Goal: Task Accomplishment & Management: Manage account settings

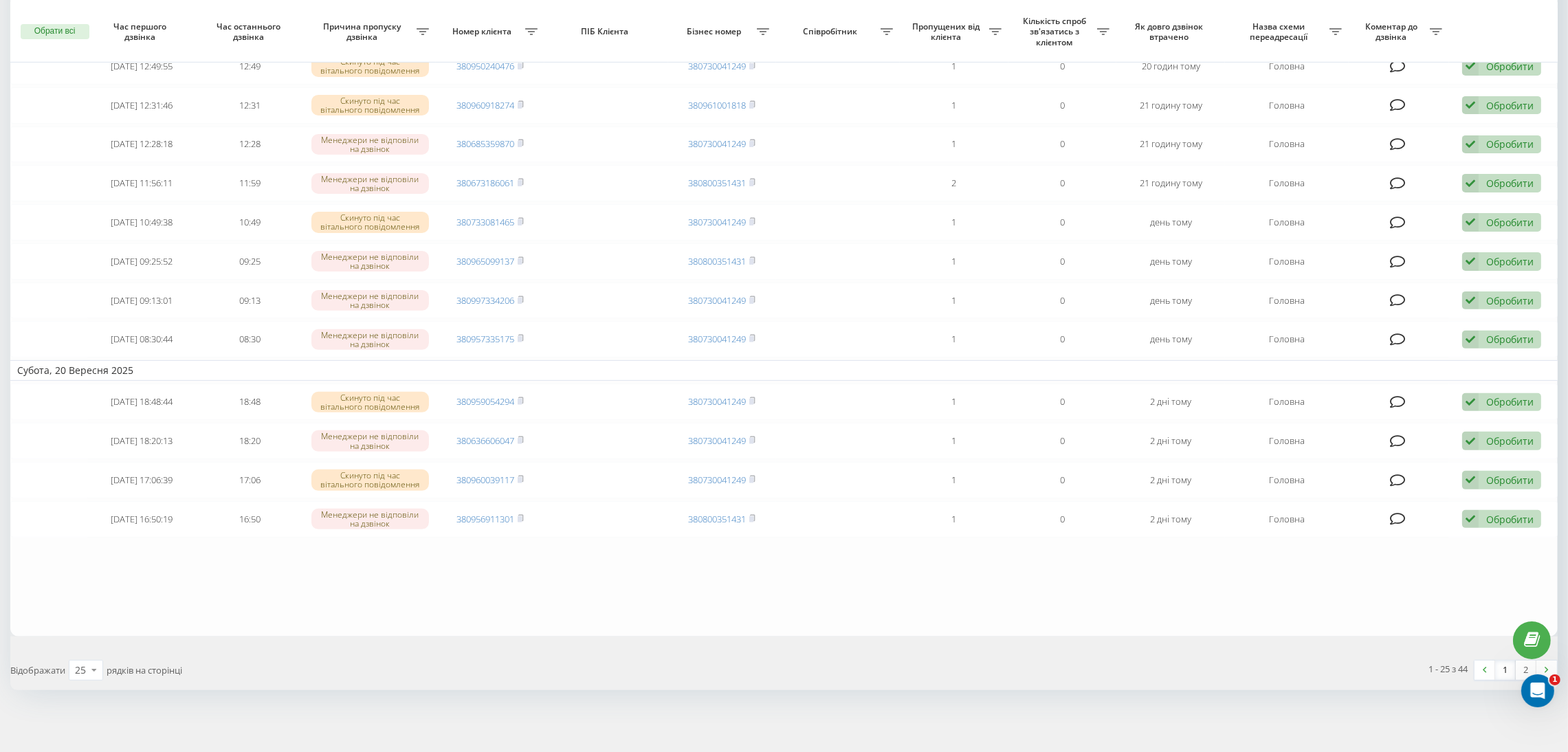
scroll to position [675, 0]
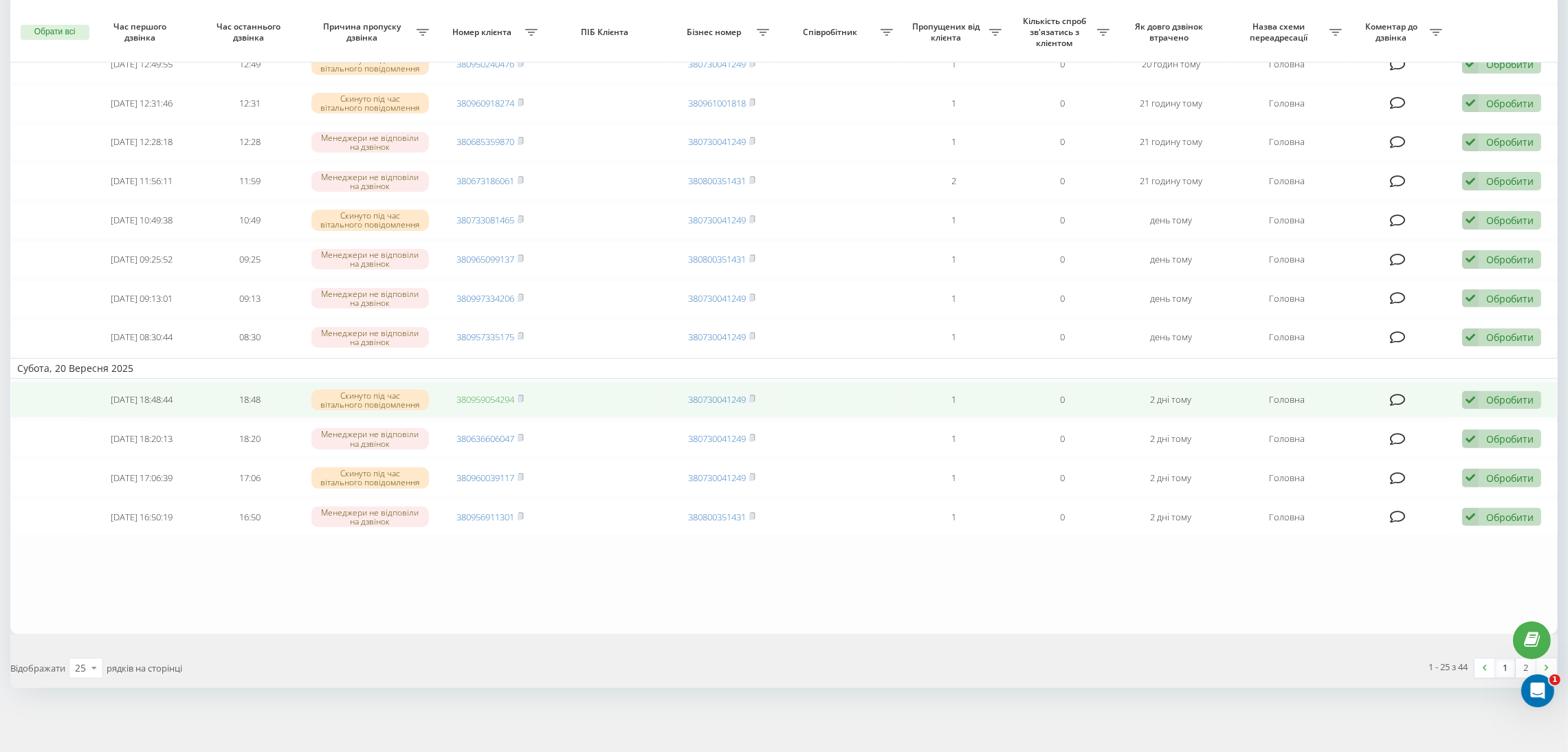
click at [502, 393] on link "380959054294" at bounding box center [486, 399] width 58 height 12
click at [1519, 410] on td "Обробити Не вдалося зв'язатися Зв'язався з клієнтом за допомогою іншого каналу …" at bounding box center [1503, 400] width 109 height 36
click at [1507, 400] on div "Обробити" at bounding box center [1510, 400] width 48 height 13
click at [1426, 425] on div "Не вдалося зв'язатися" at bounding box center [1412, 422] width 257 height 25
click at [498, 402] on link "380636606047" at bounding box center [486, 399] width 58 height 12
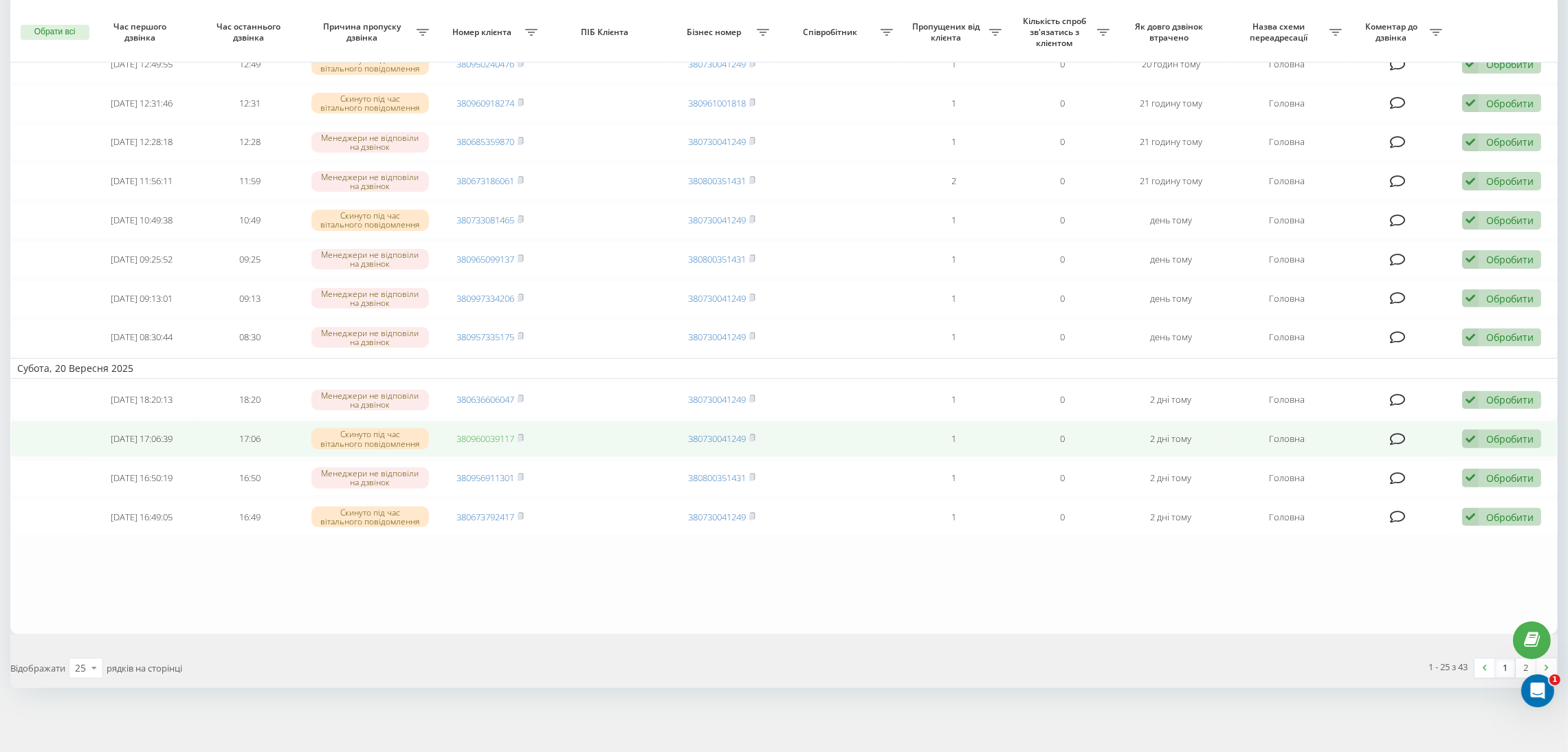
click at [479, 436] on link "380960039117" at bounding box center [486, 438] width 58 height 12
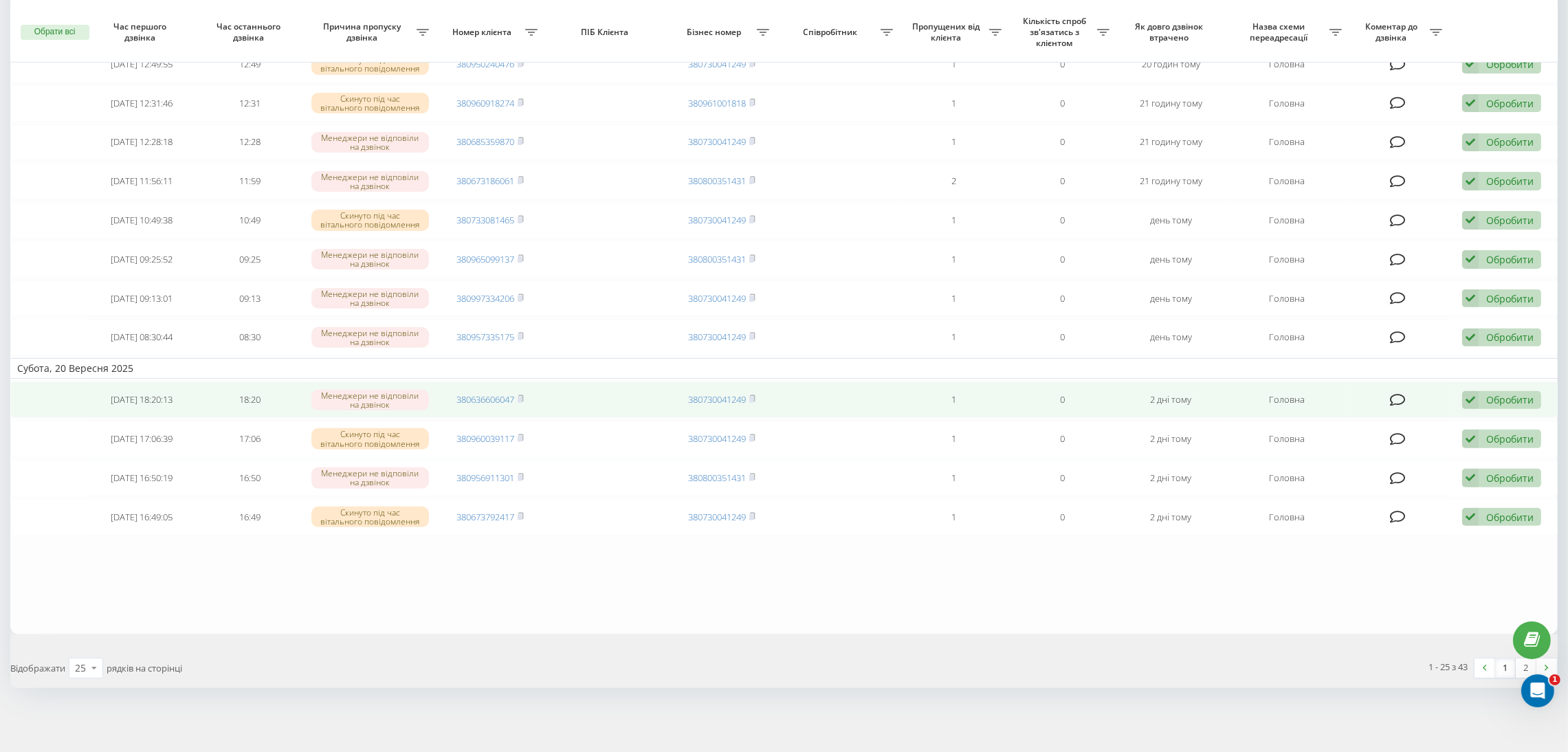
click at [1478, 394] on div "Обробити Не вдалося зв'язатися Зв'язався з клієнтом за допомогою іншого каналу …" at bounding box center [1501, 400] width 79 height 19
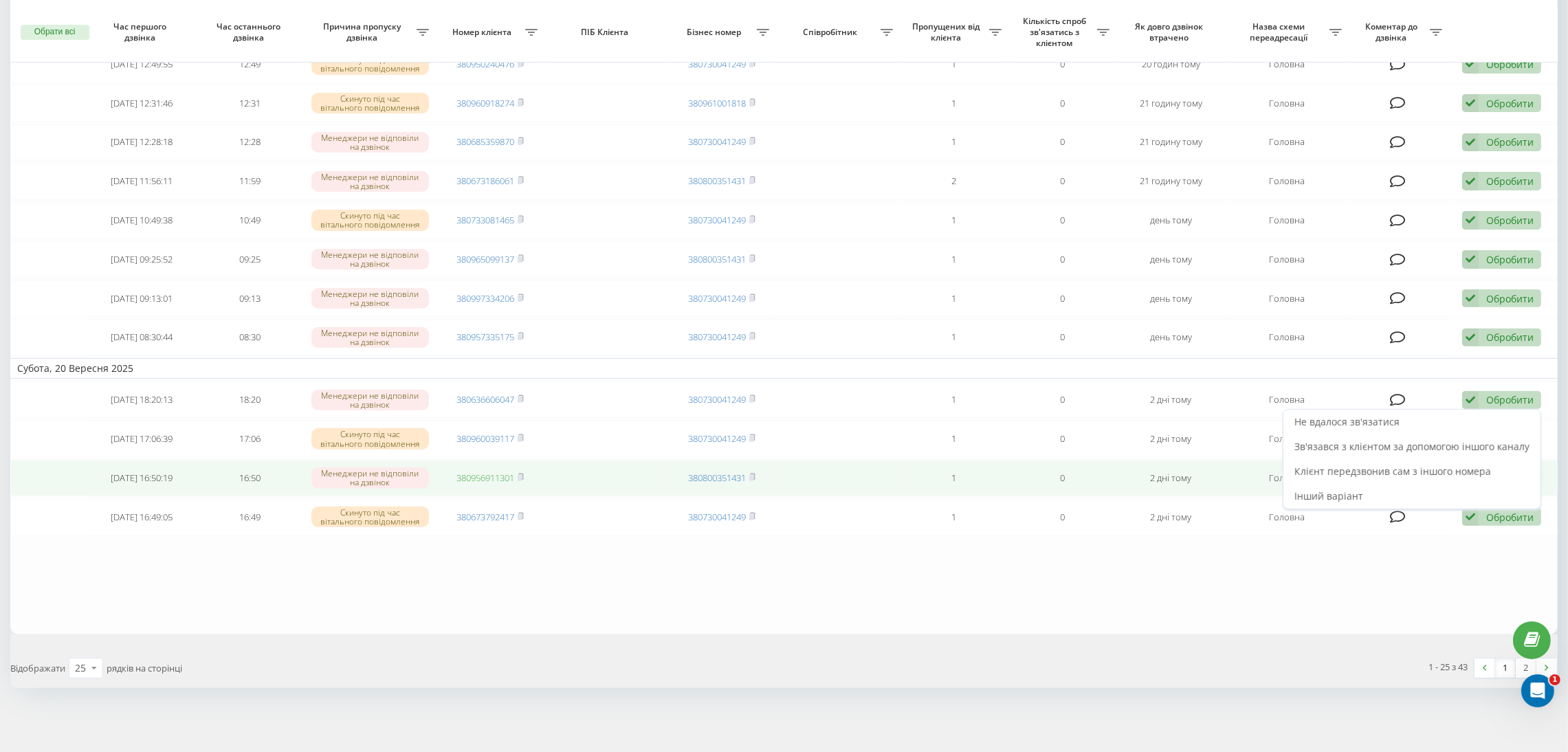
click at [488, 480] on link "380956911301" at bounding box center [486, 477] width 58 height 12
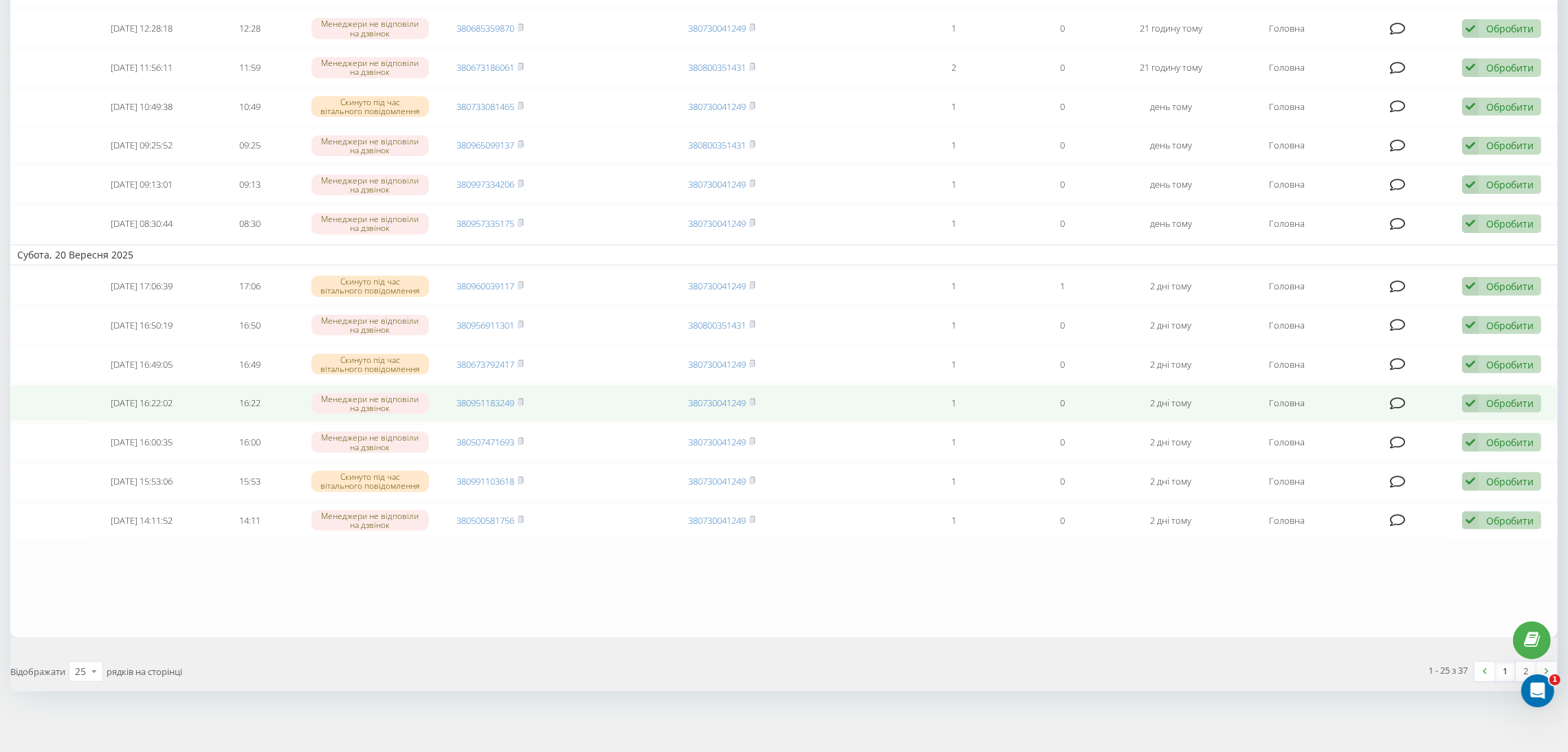
scroll to position [675, 0]
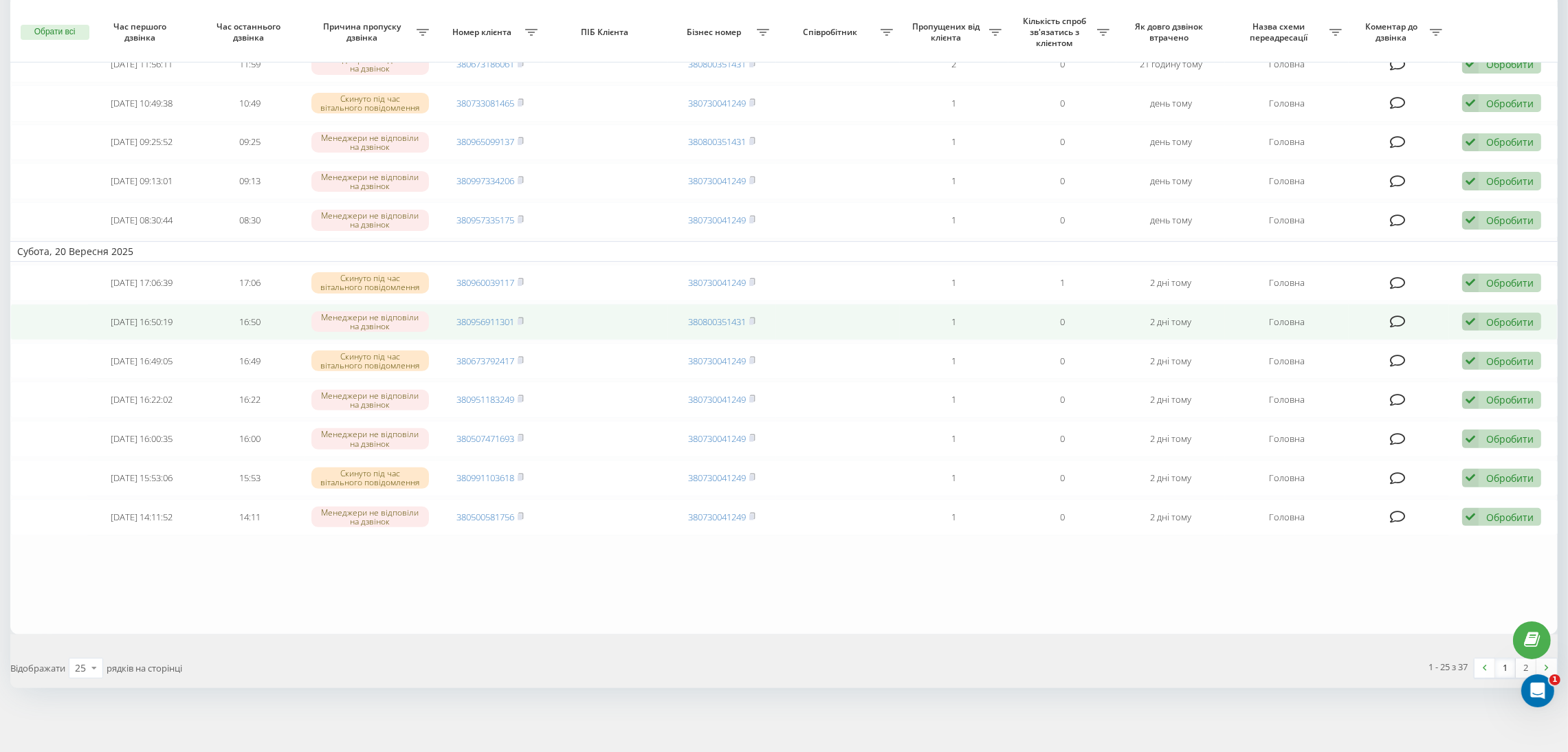
drag, startPoint x: 1486, startPoint y: 319, endPoint x: 1483, endPoint y: 331, distance: 12.4
click at [1486, 319] on div "Обробити Не вдалося зв'язатися Зв'язався з клієнтом за допомогою іншого каналу …" at bounding box center [1501, 322] width 79 height 19
click at [1483, 340] on div "Не вдалося зв'язатися" at bounding box center [1412, 344] width 257 height 25
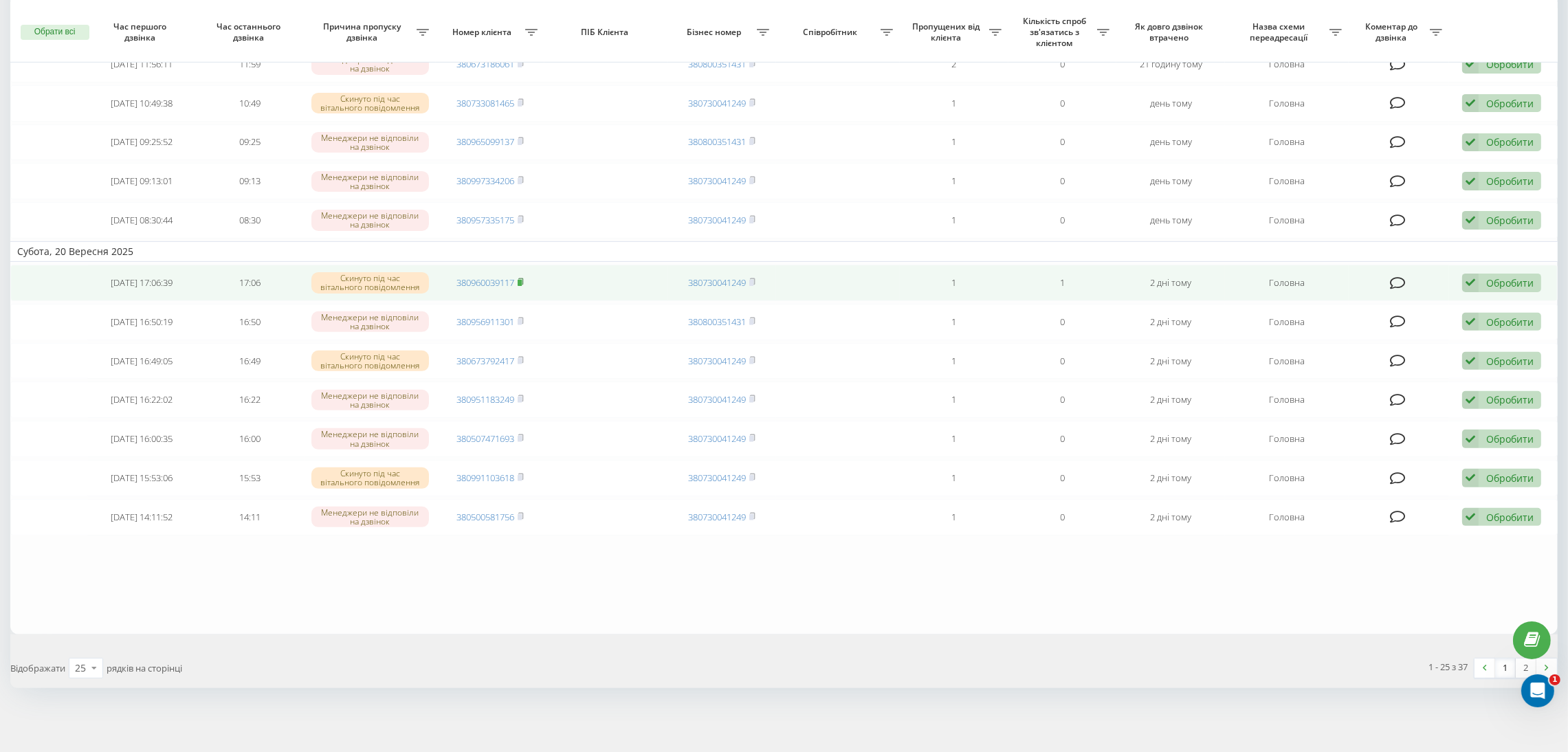
click at [527, 278] on td "380960039117" at bounding box center [490, 283] width 109 height 36
click at [523, 281] on icon at bounding box center [521, 281] width 7 height 8
click at [494, 278] on link "380960039117" at bounding box center [486, 282] width 58 height 12
drag, startPoint x: 1525, startPoint y: 285, endPoint x: 1515, endPoint y: 288, distance: 10.4
click at [1525, 285] on div "Обробити" at bounding box center [1510, 283] width 48 height 13
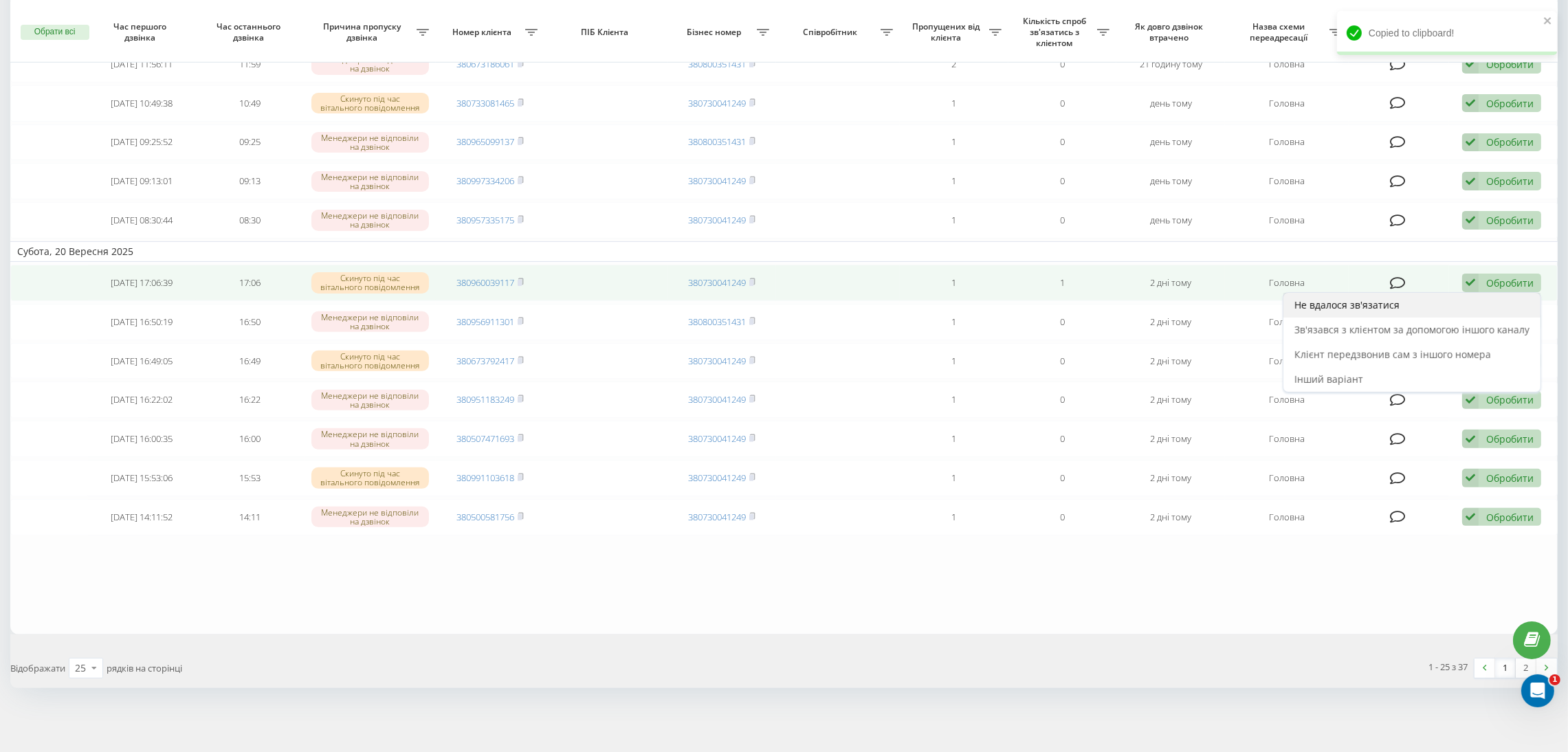
click at [1474, 305] on div "Не вдалося зв'язатися" at bounding box center [1412, 305] width 257 height 25
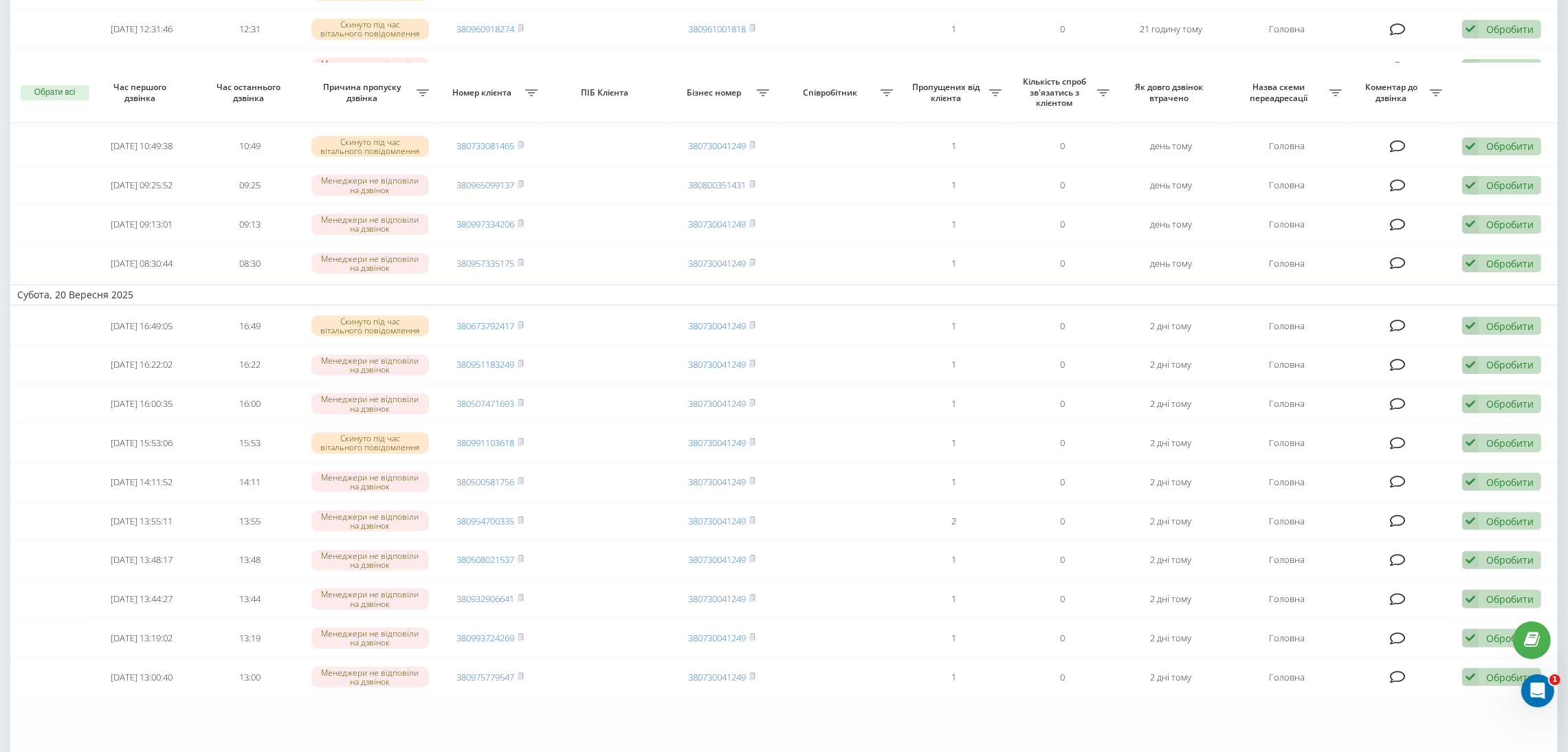
scroll to position [675, 0]
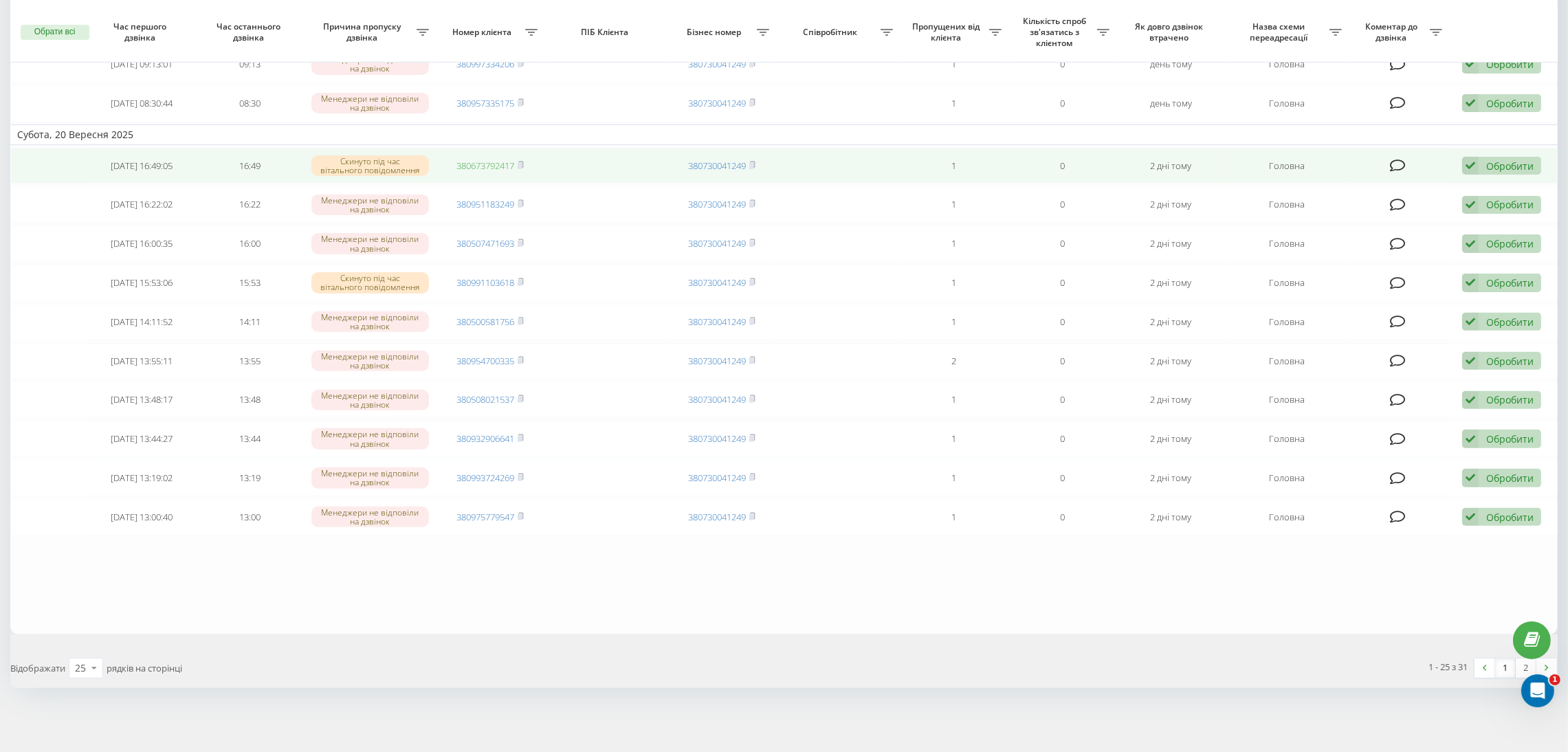
click at [494, 165] on link "380673792417" at bounding box center [486, 165] width 58 height 12
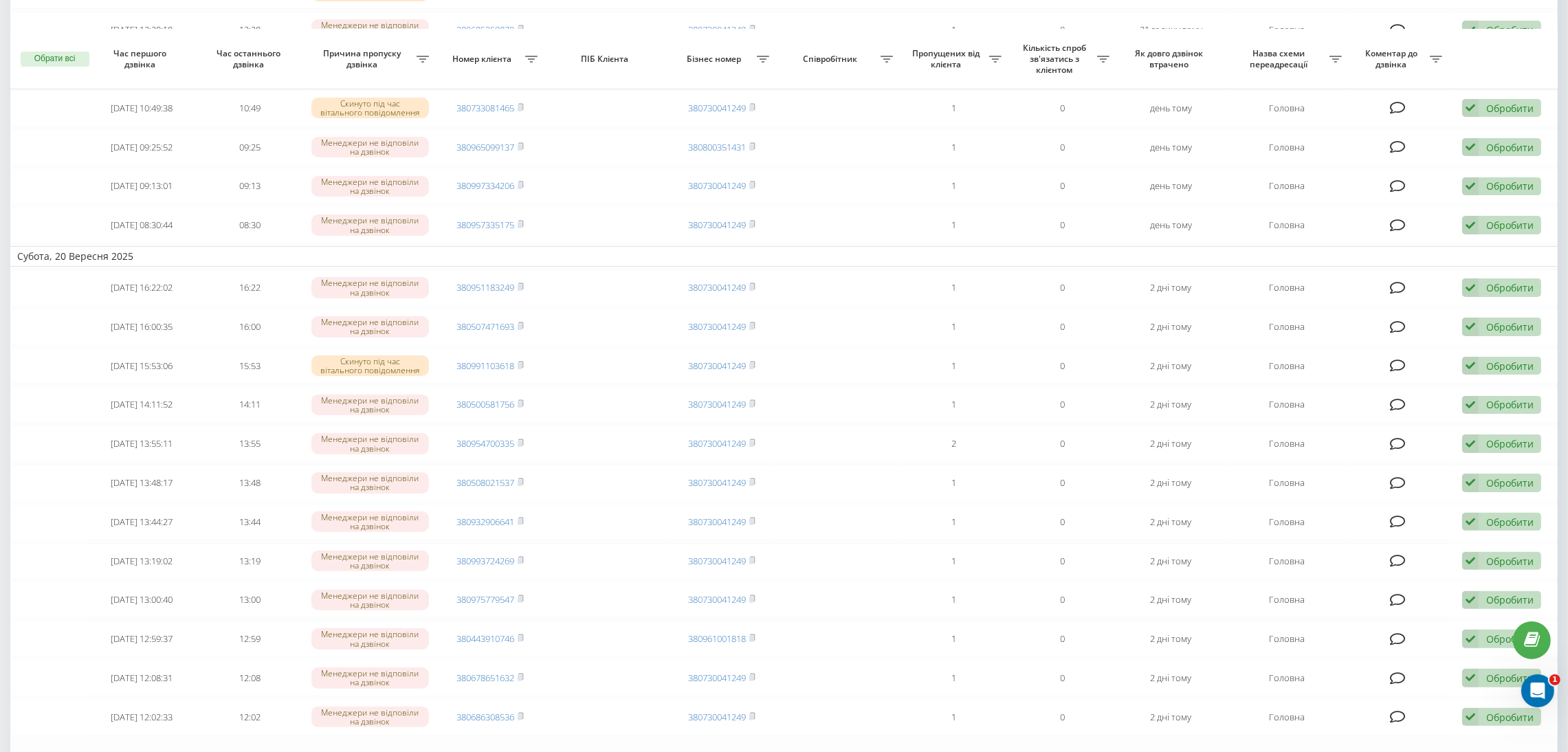
scroll to position [469, 0]
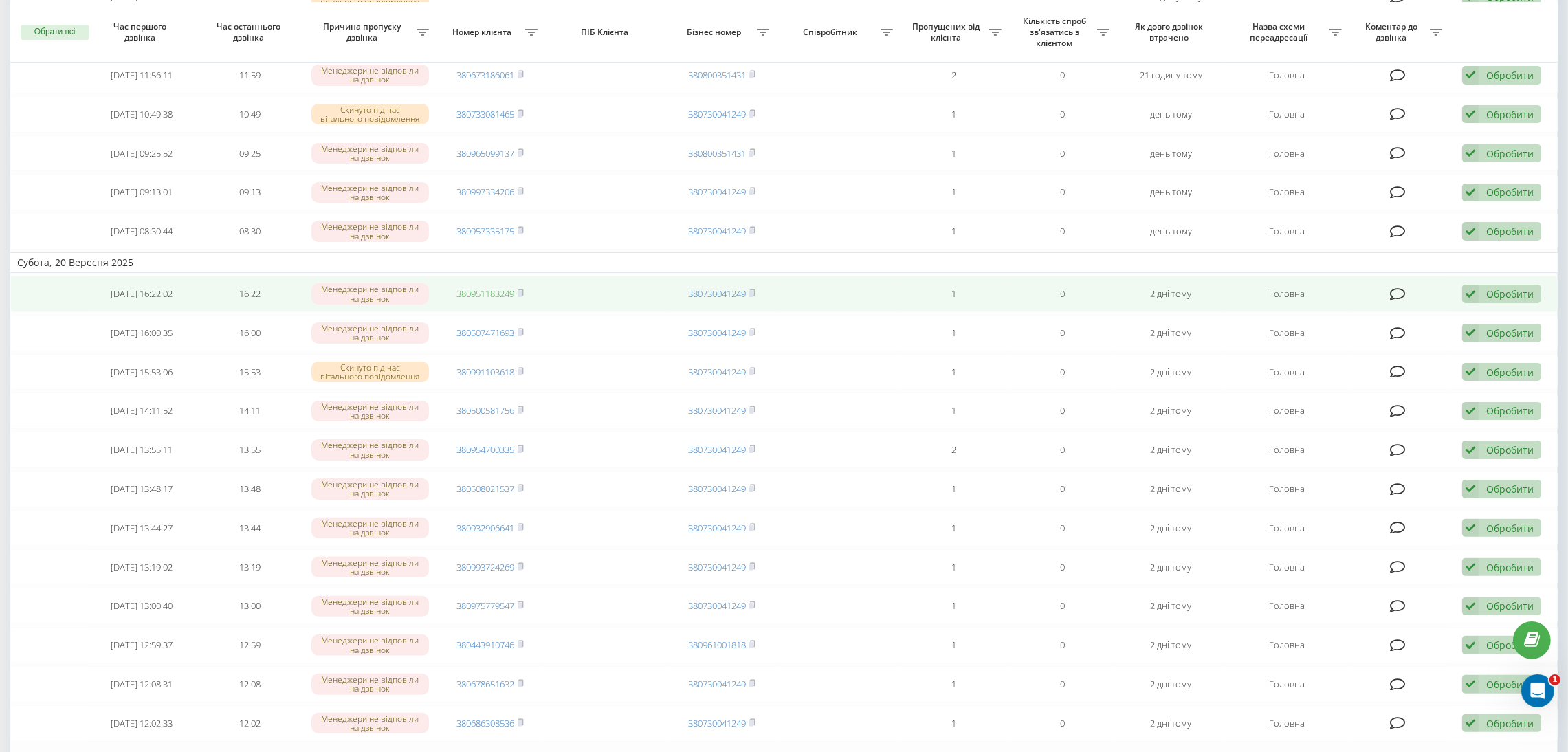
click at [484, 292] on link "380951183249" at bounding box center [486, 293] width 58 height 12
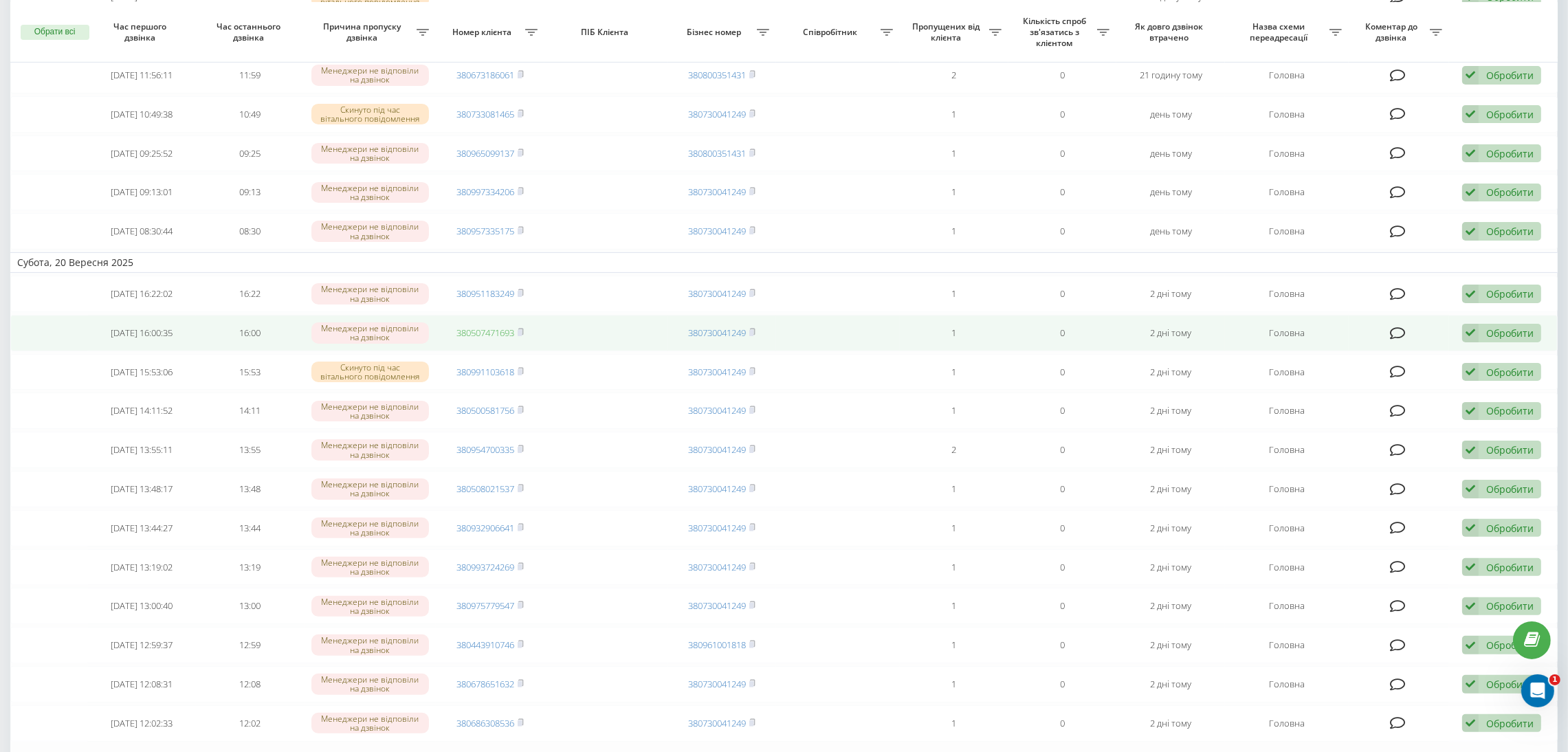
click at [483, 332] on link "380507471693" at bounding box center [486, 332] width 58 height 12
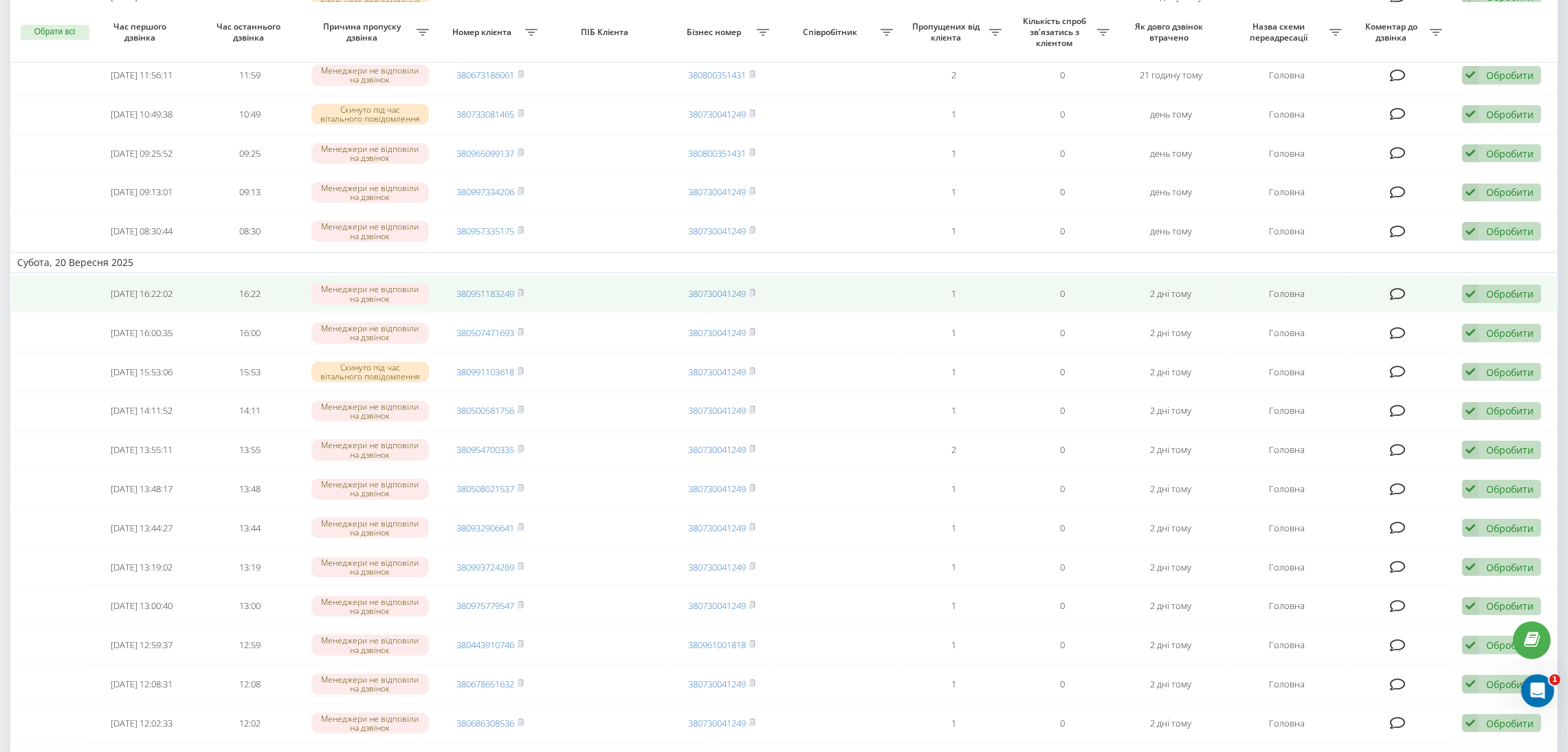
click at [1483, 298] on div "Обробити Не вдалося зв'язатися Зв'язався з клієнтом за допомогою іншого каналу …" at bounding box center [1501, 294] width 79 height 19
click at [1432, 317] on div "Не вдалося зв'язатися" at bounding box center [1412, 316] width 257 height 25
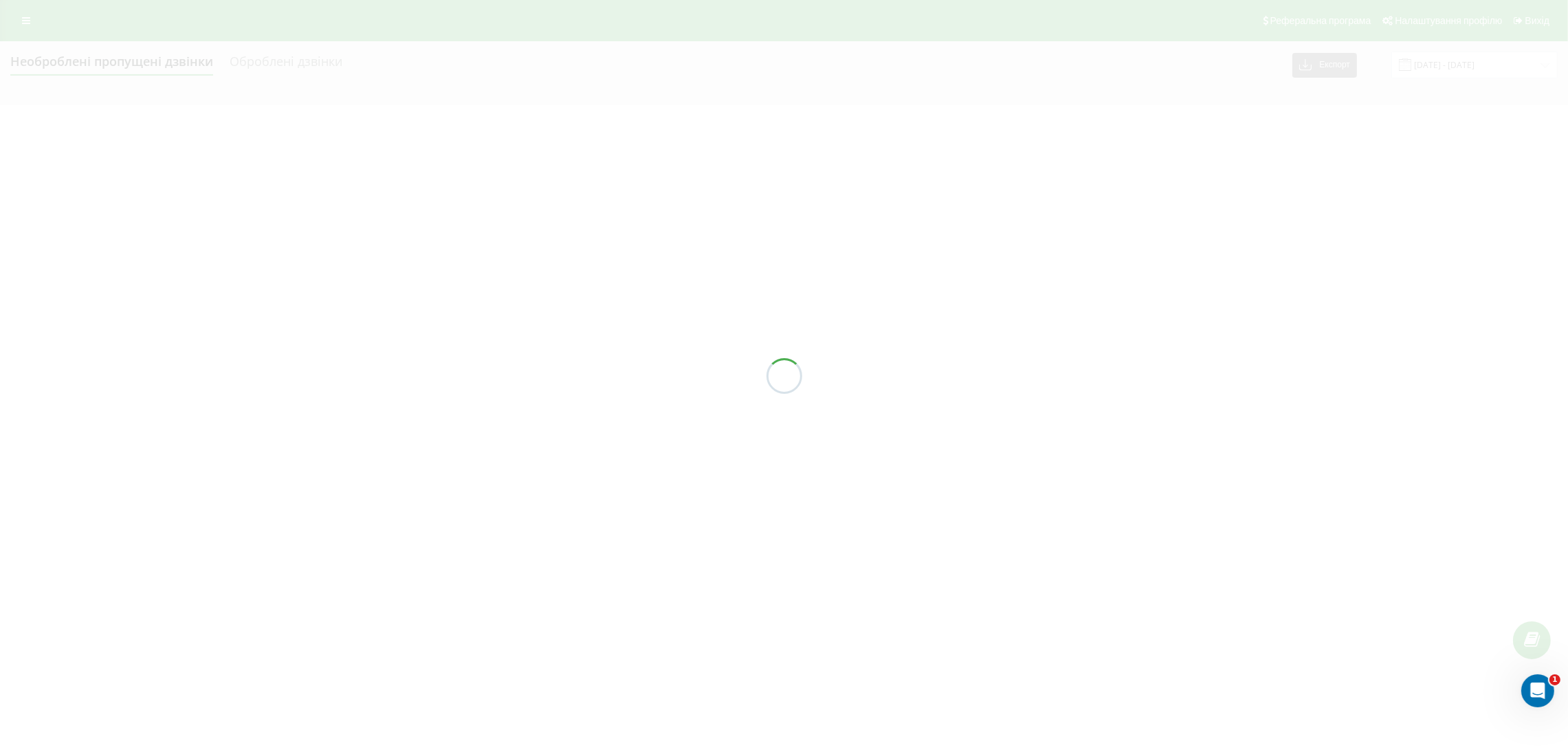
scroll to position [0, 0]
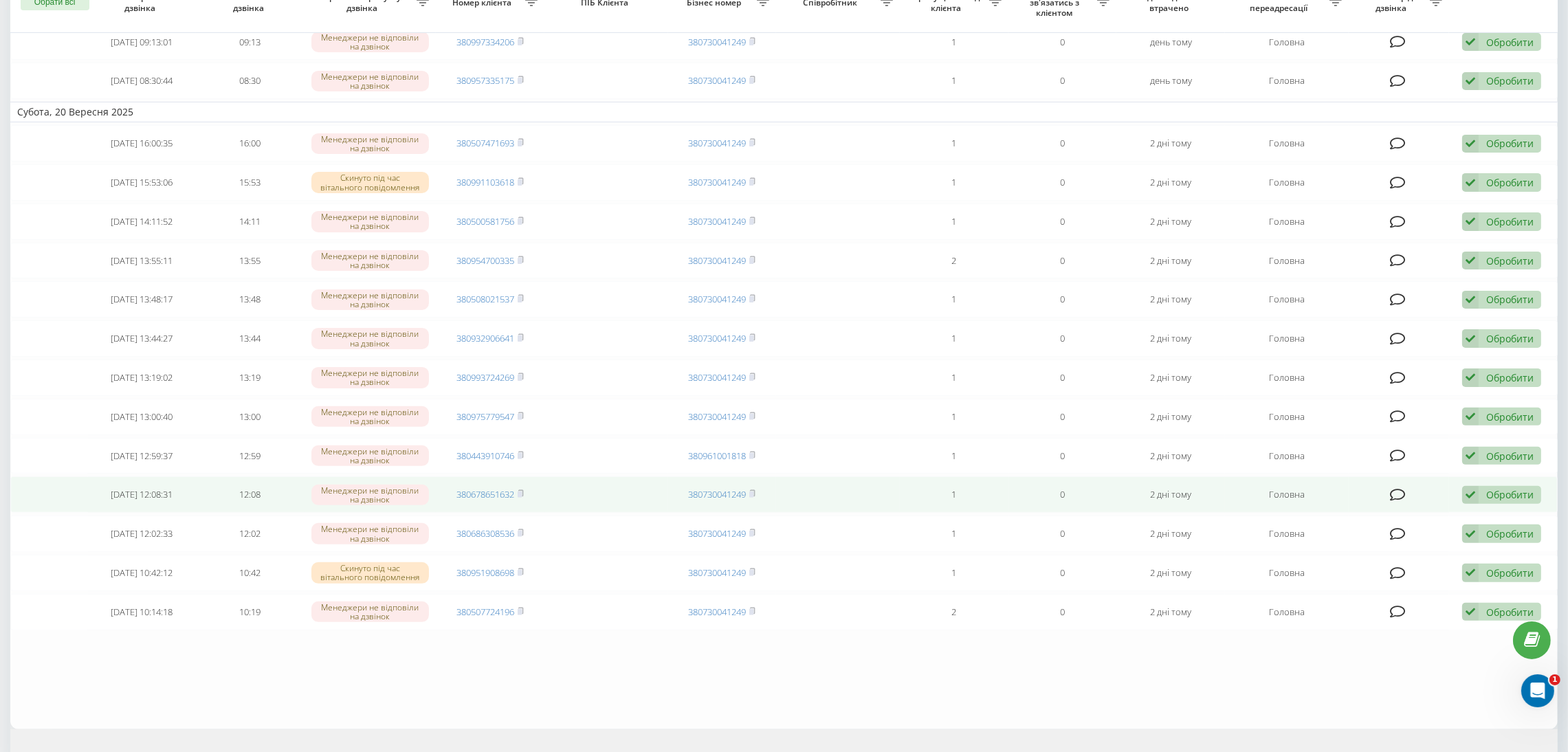
scroll to position [469, 0]
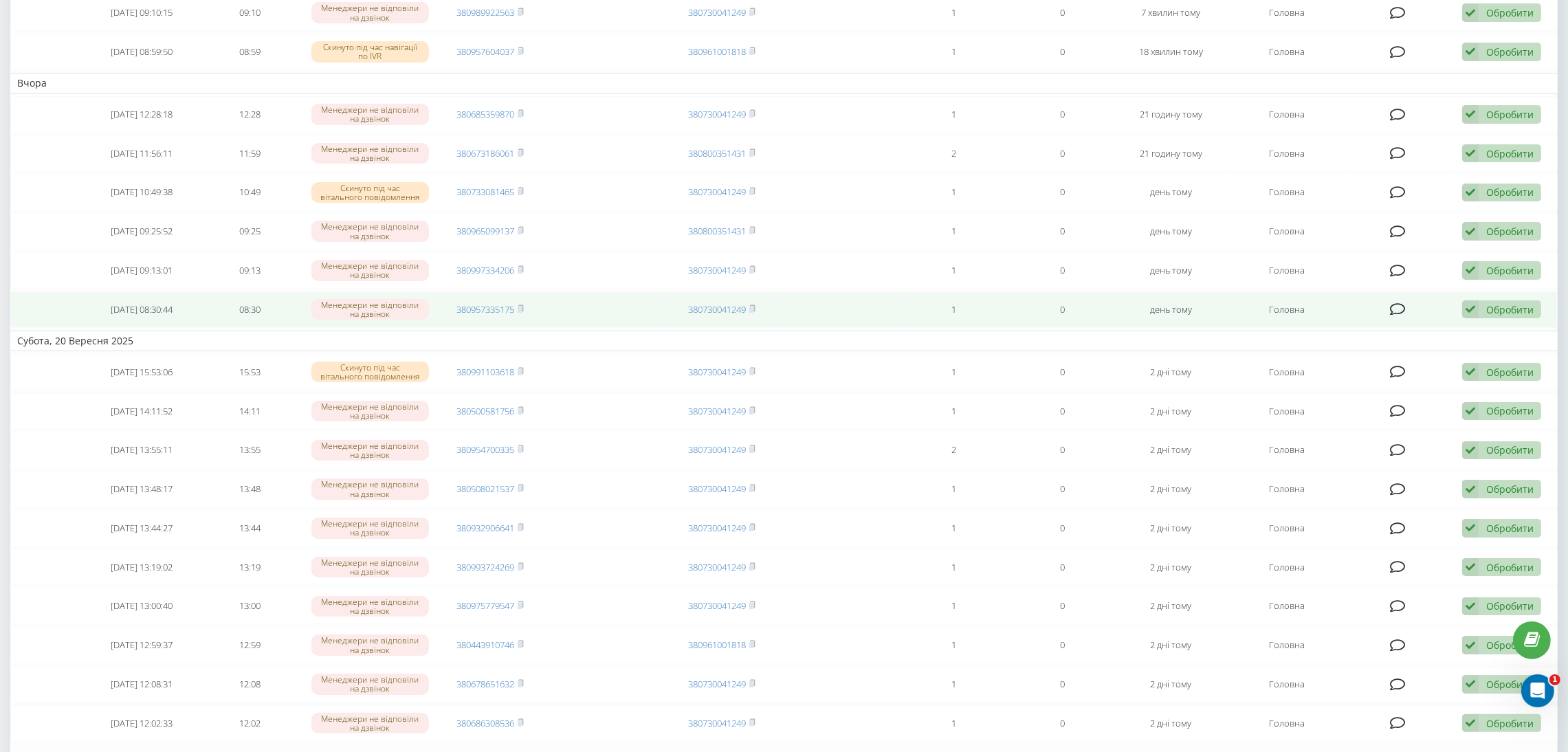
scroll to position [412, 0]
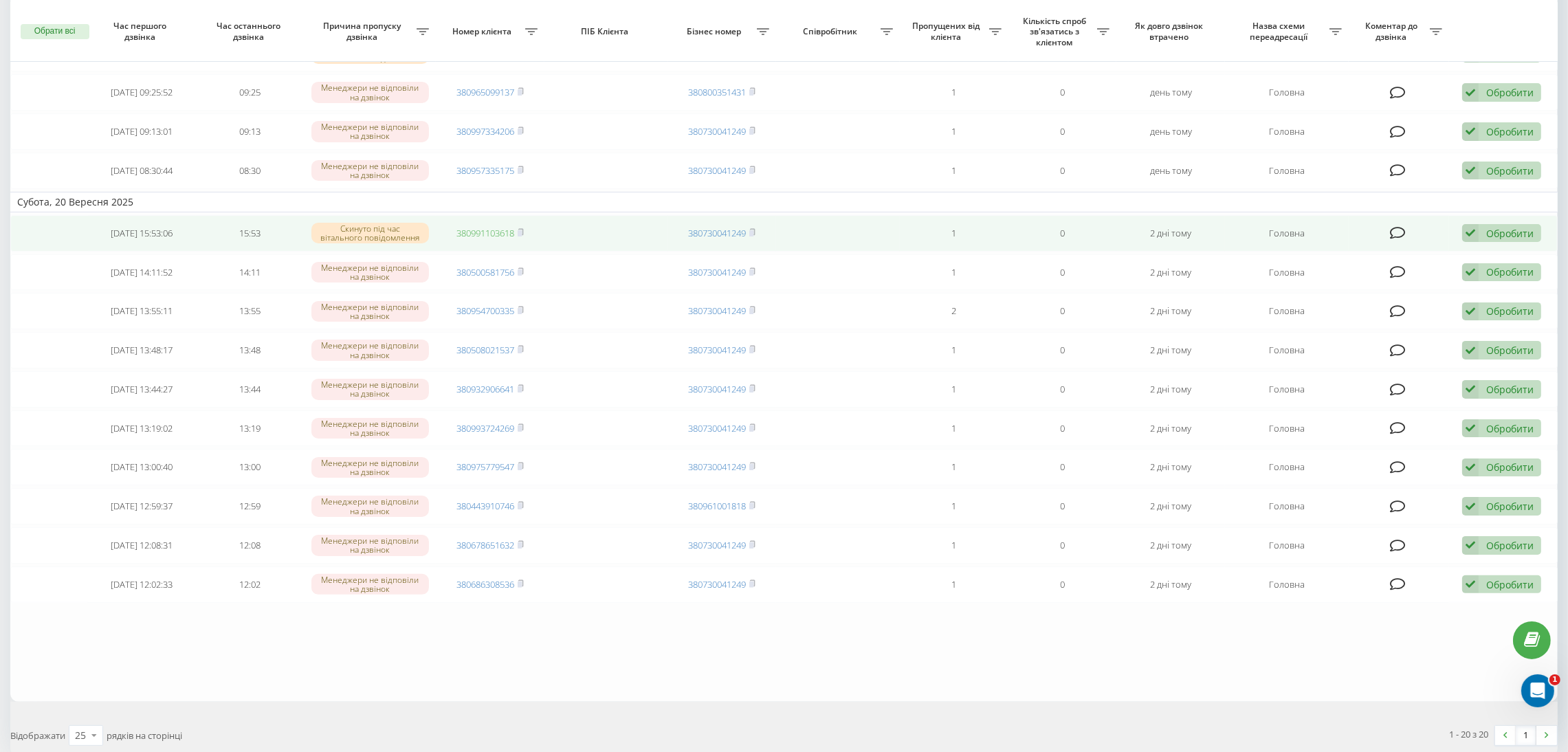
click at [505, 232] on link "380991103618" at bounding box center [486, 233] width 58 height 12
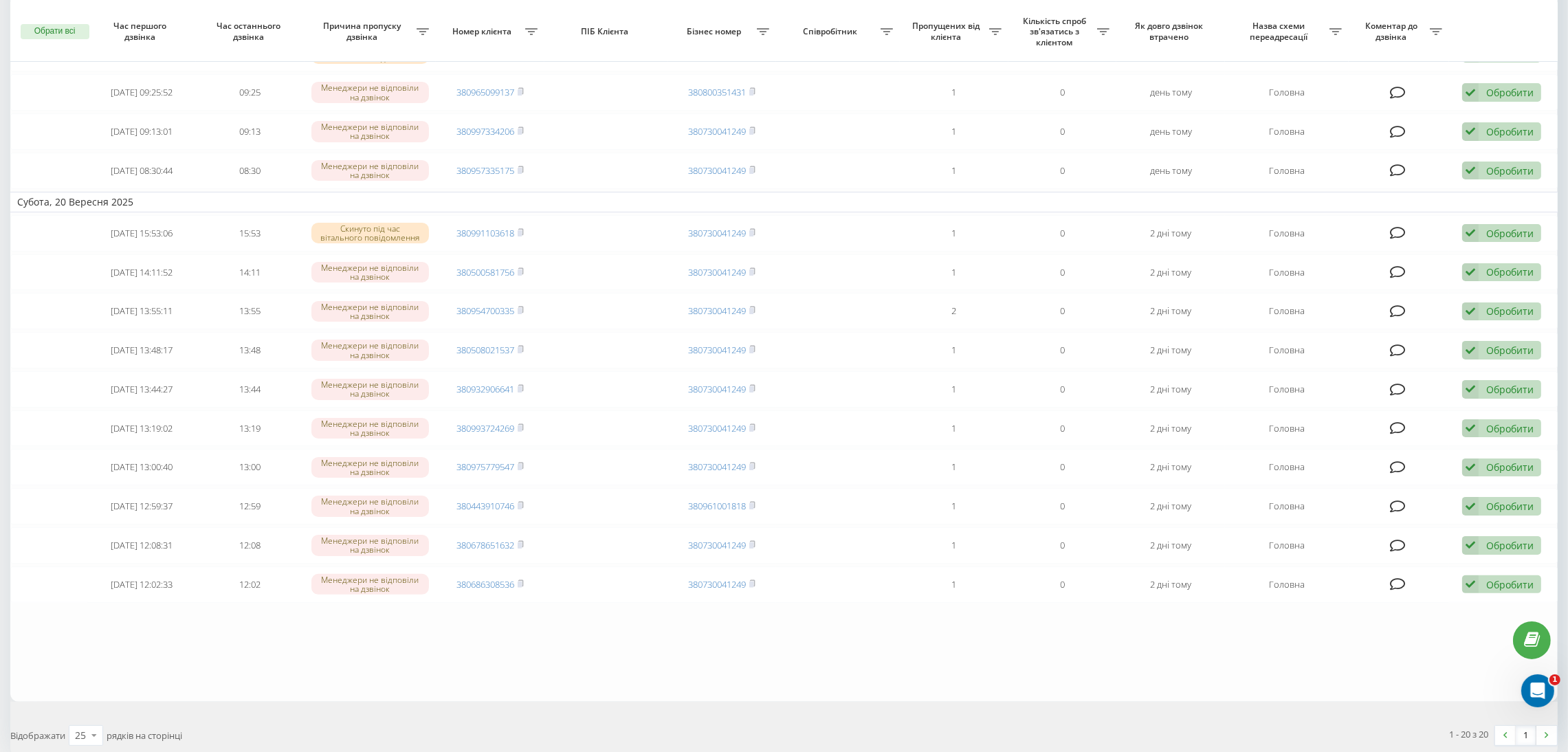
click at [842, 656] on table "Сьогодні 2025-09-22 09:14:14 09:16 Менеджери не відповіли на дзвінок 3809722323…" at bounding box center [784, 192] width 1547 height 1019
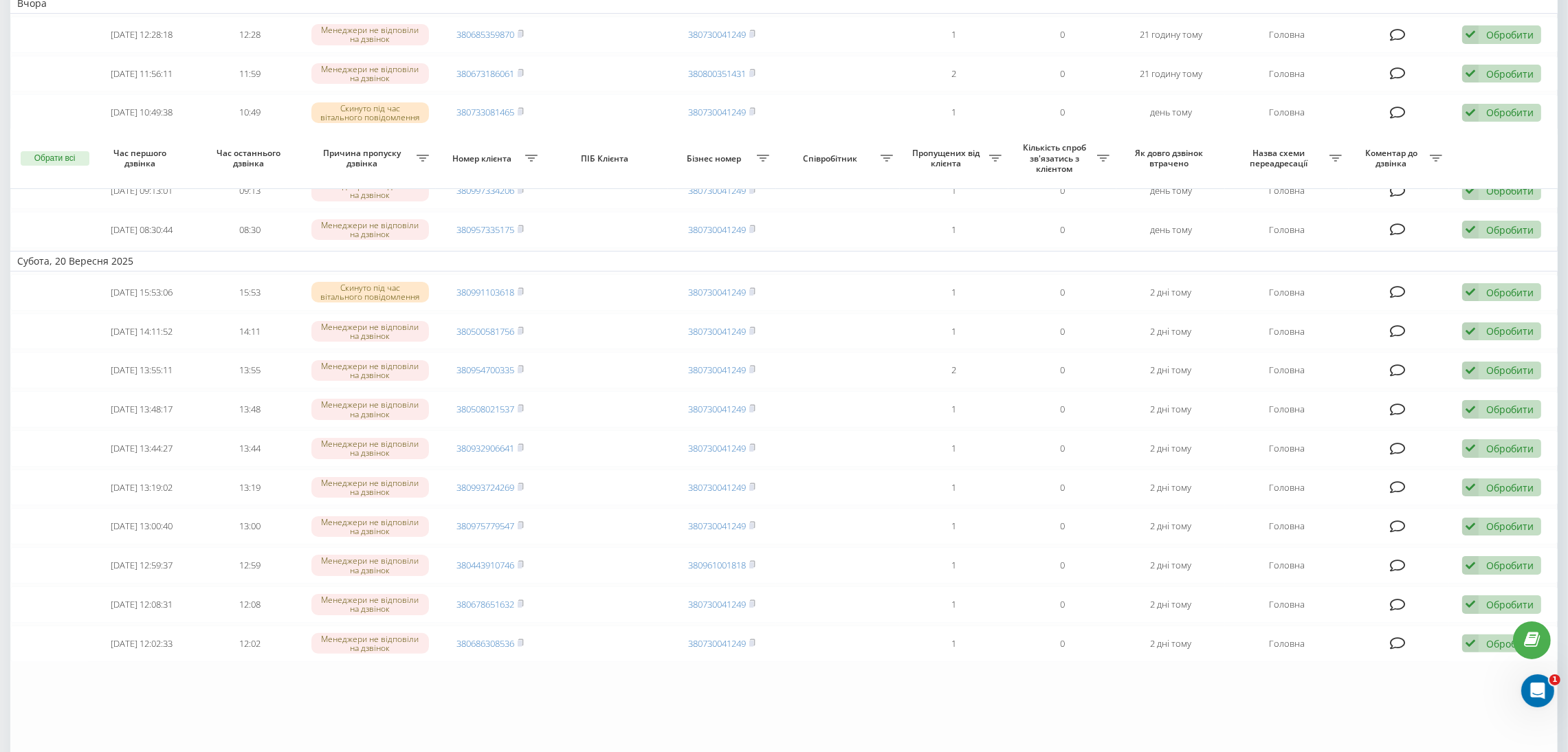
scroll to position [480, 0]
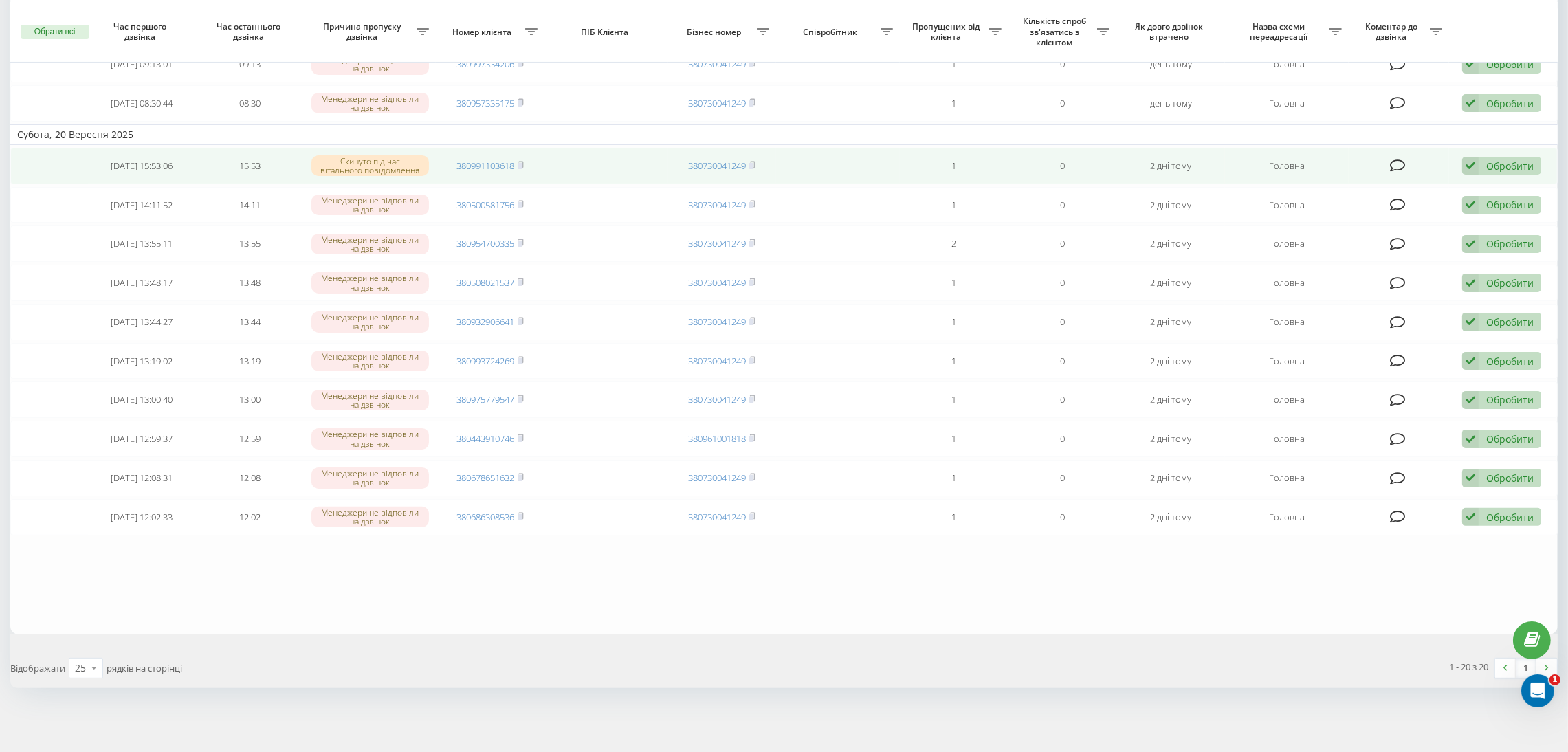
drag, startPoint x: 1495, startPoint y: 165, endPoint x: 1476, endPoint y: 173, distance: 20.6
click at [1495, 166] on div "Обробити" at bounding box center [1510, 166] width 48 height 13
click at [1468, 183] on div "Не вдалося зв'язатися" at bounding box center [1412, 188] width 257 height 25
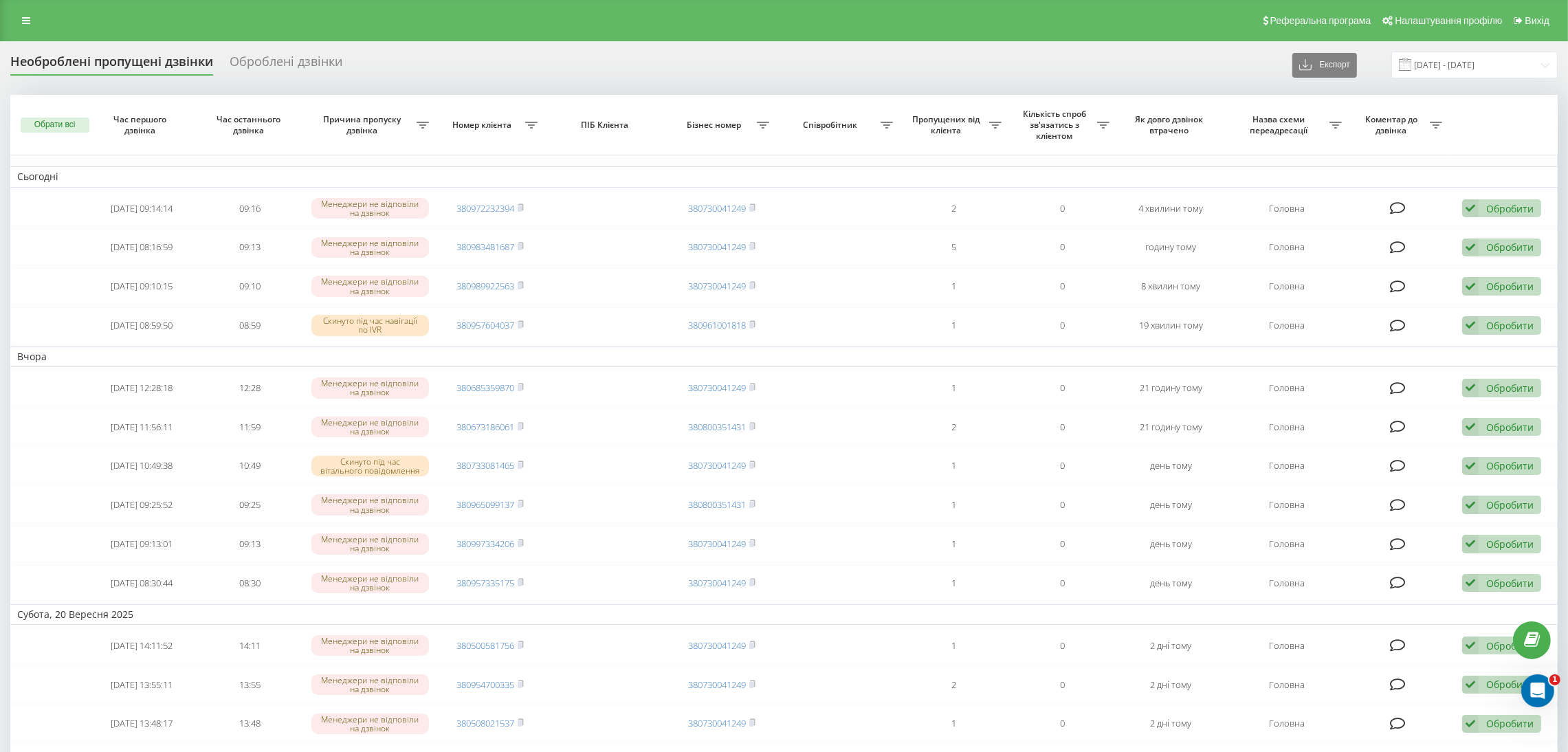
scroll to position [440, 0]
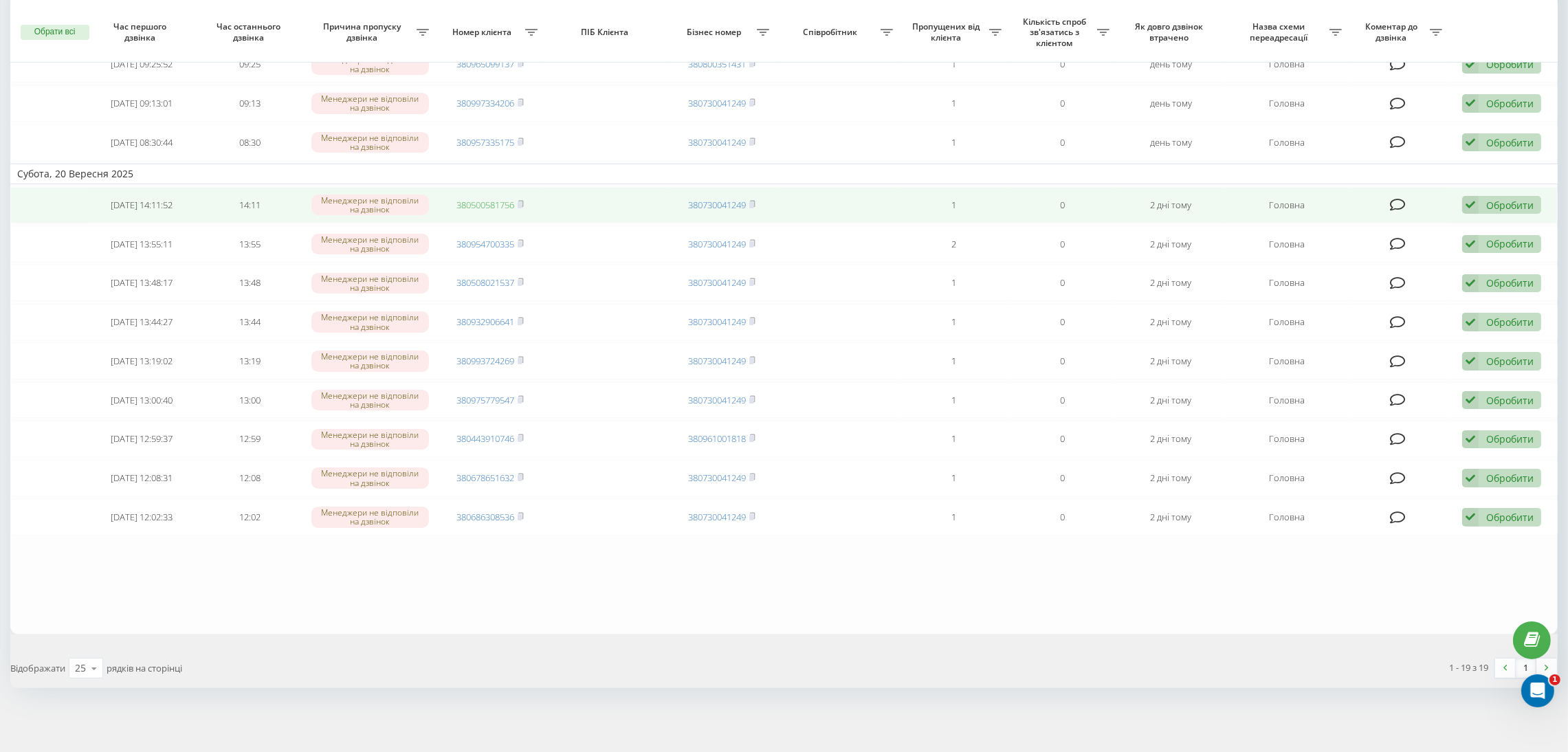
click at [482, 204] on link "380500581756" at bounding box center [486, 204] width 58 height 12
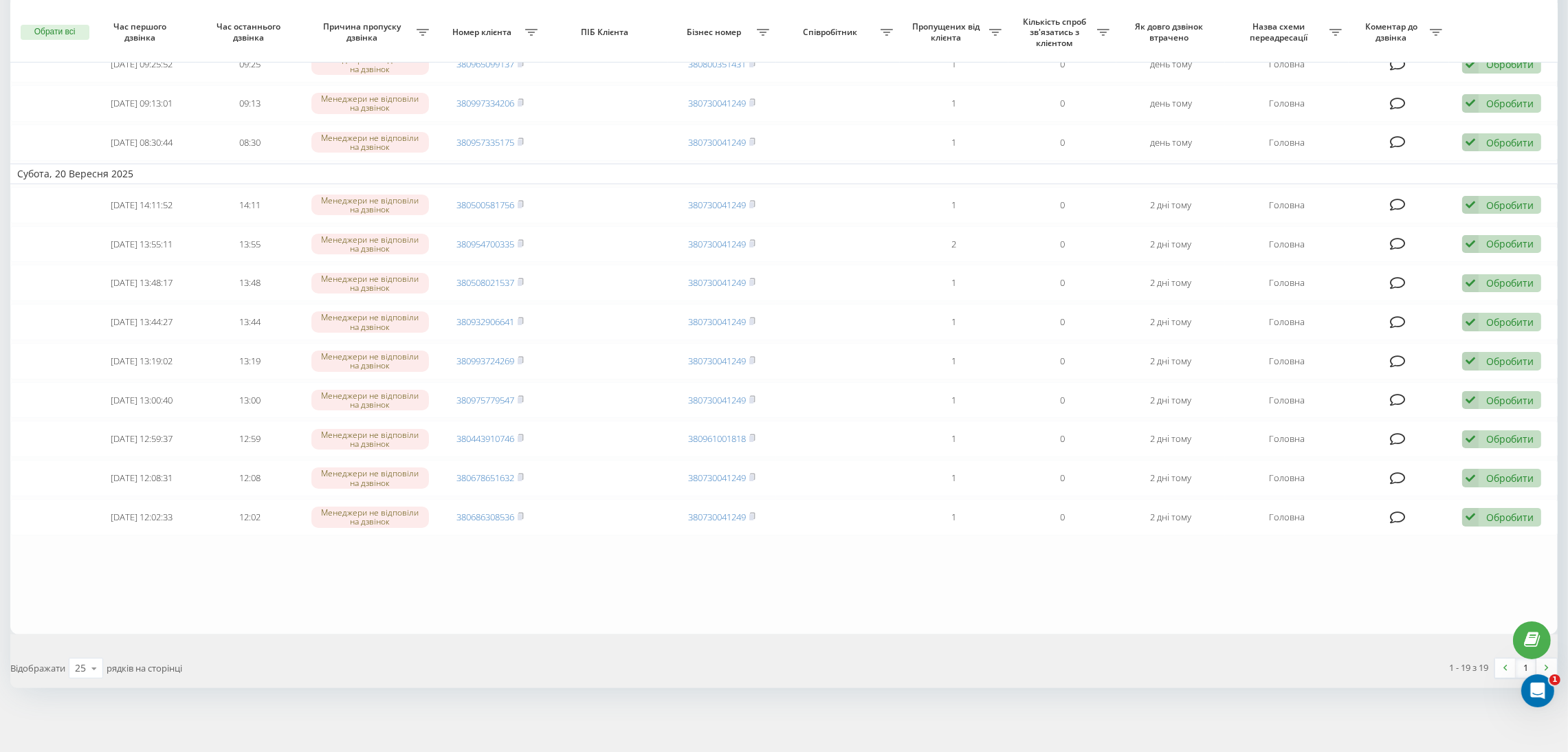
click at [703, 618] on table "Сьогодні 2025-09-22 09:14:14 09:16 Менеджери не відповіли на дзвінок 3809722323…" at bounding box center [784, 144] width 1547 height 979
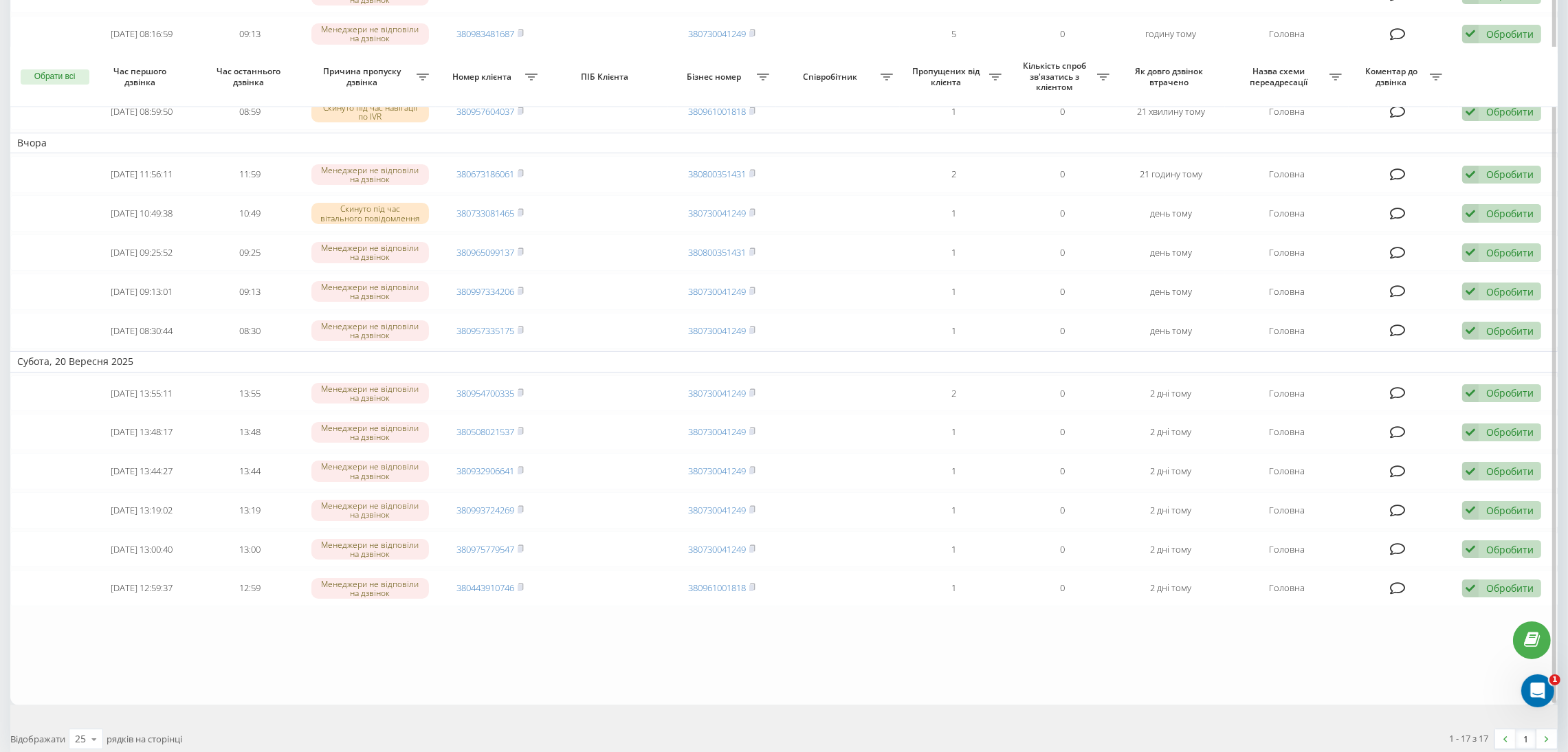
scroll to position [261, 0]
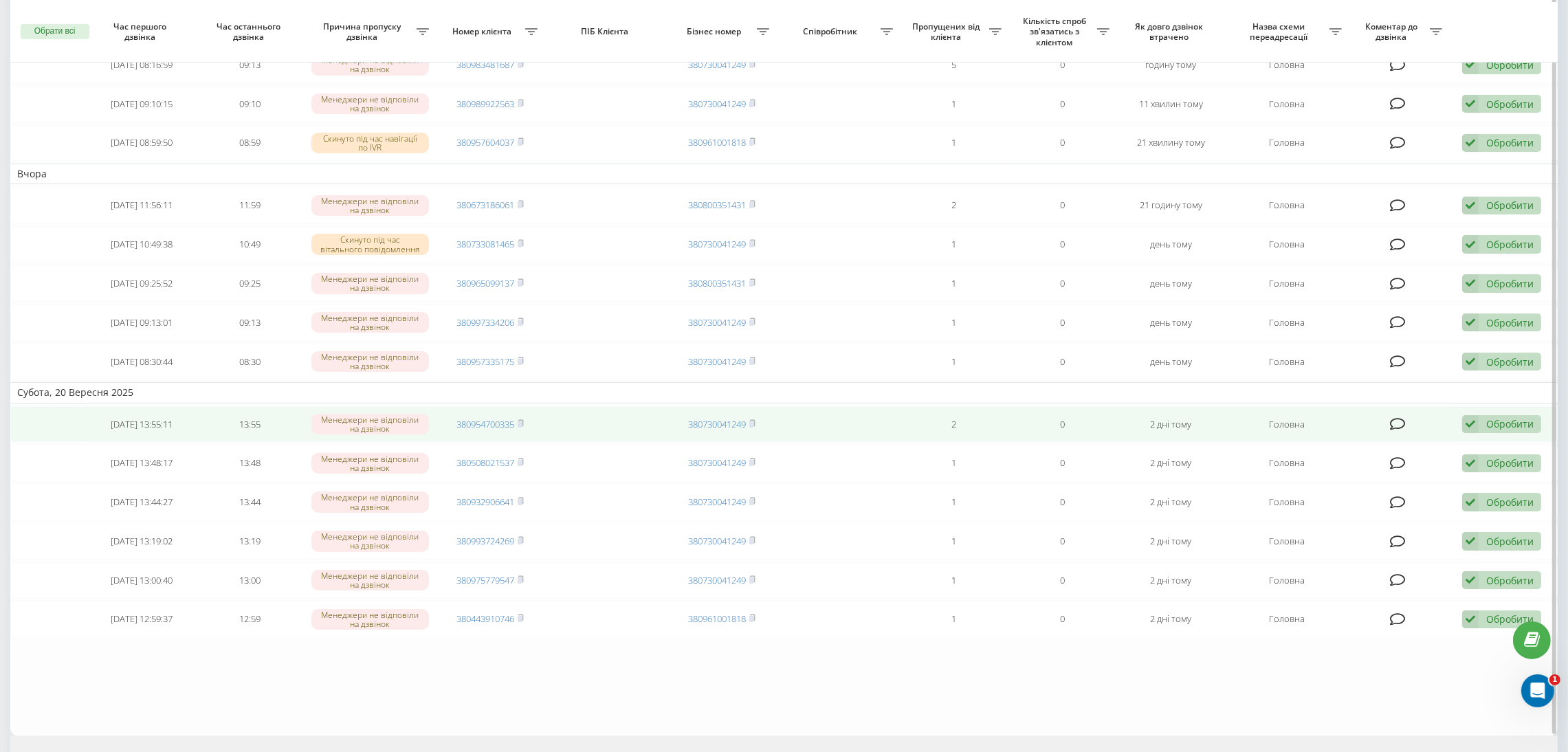
click at [481, 415] on td "380954700335" at bounding box center [490, 425] width 109 height 36
click at [491, 425] on link "380954700335" at bounding box center [486, 424] width 58 height 12
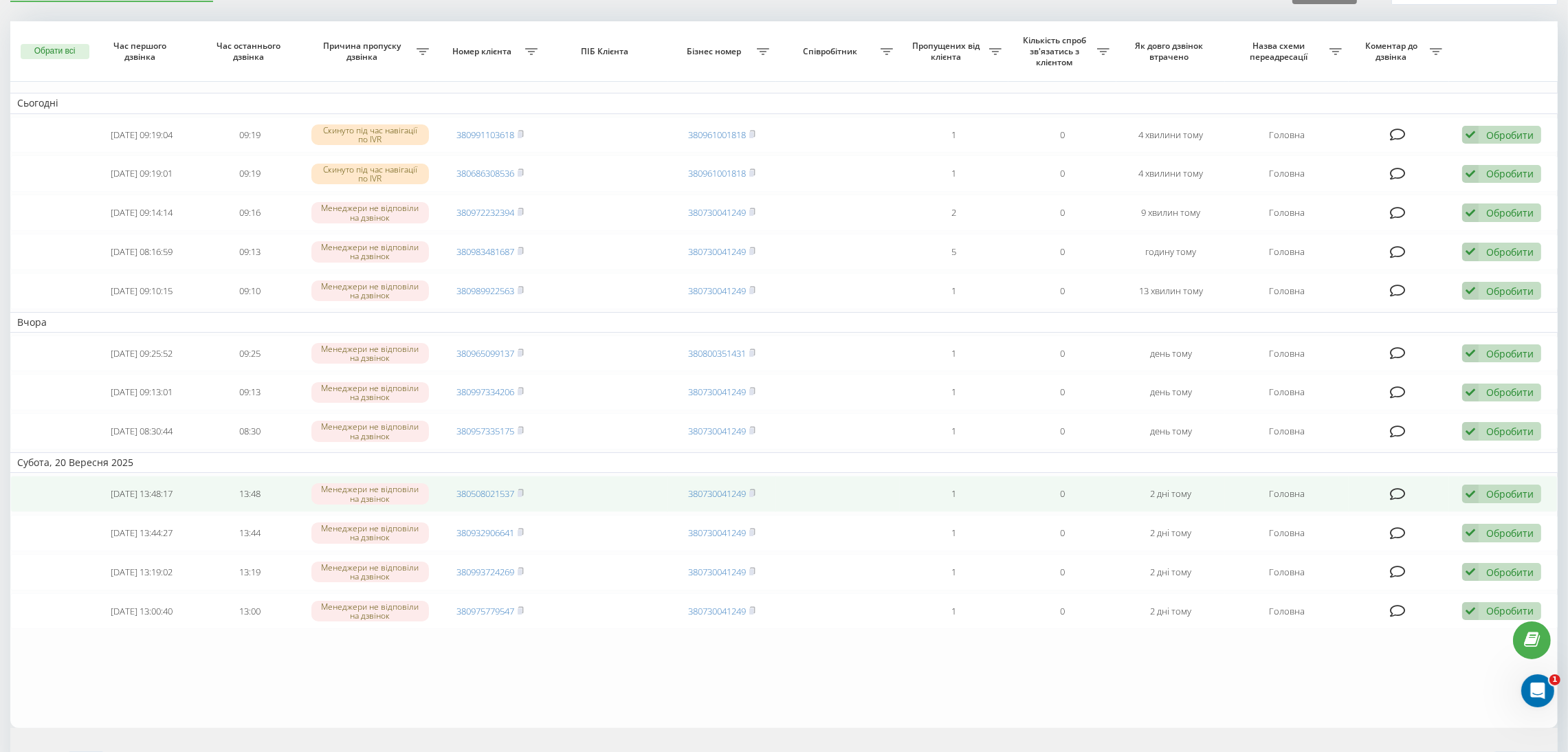
scroll to position [103, 0]
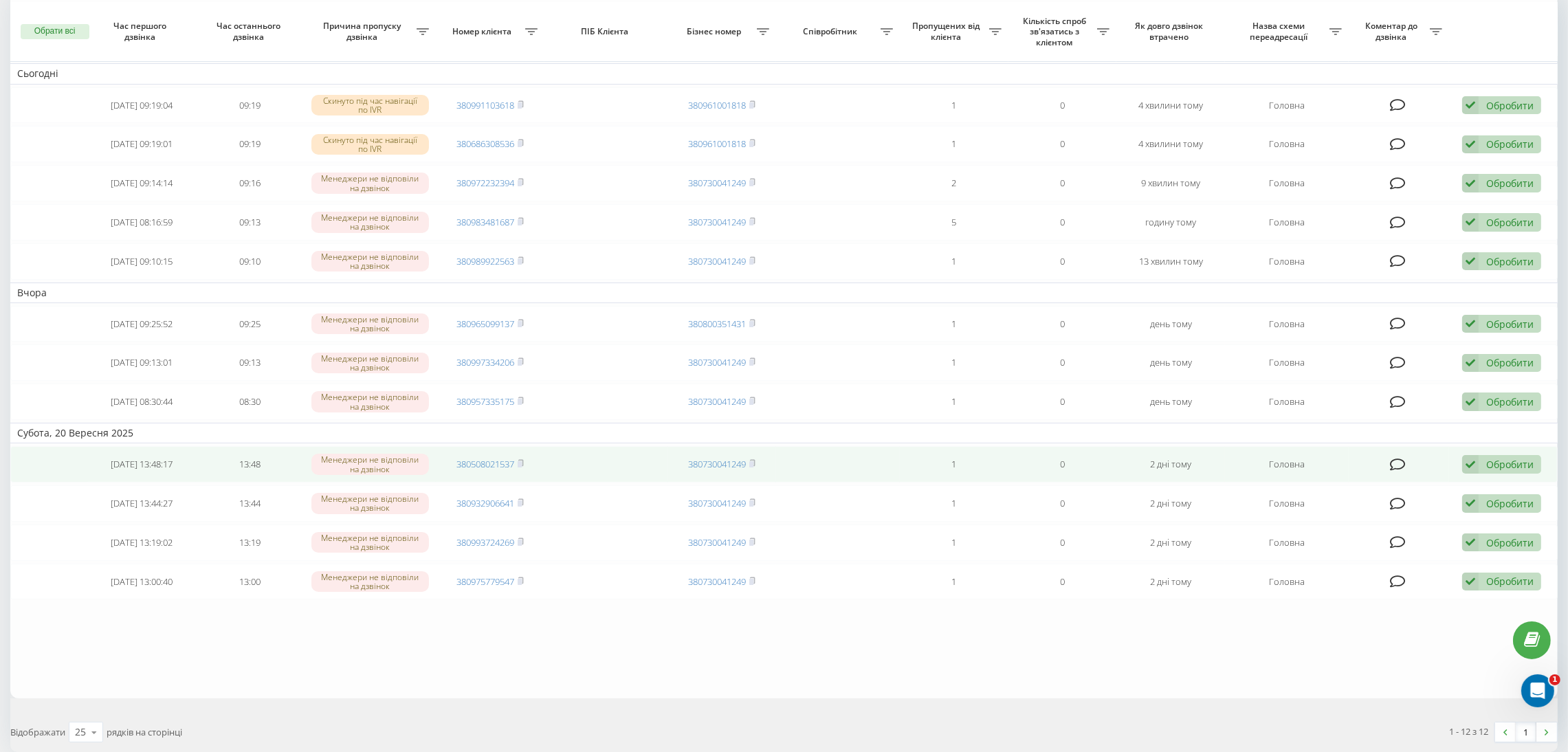
drag, startPoint x: 486, startPoint y: 464, endPoint x: 487, endPoint y: 475, distance: 11.0
click at [486, 464] on link "380508021537" at bounding box center [486, 463] width 58 height 12
click at [1484, 462] on div "Обробити Не вдалося зв'язатися Зв'язався з клієнтом за допомогою іншого каналу …" at bounding box center [1501, 464] width 79 height 19
click at [1472, 483] on div "Не вдалося зв'язатися" at bounding box center [1412, 486] width 257 height 25
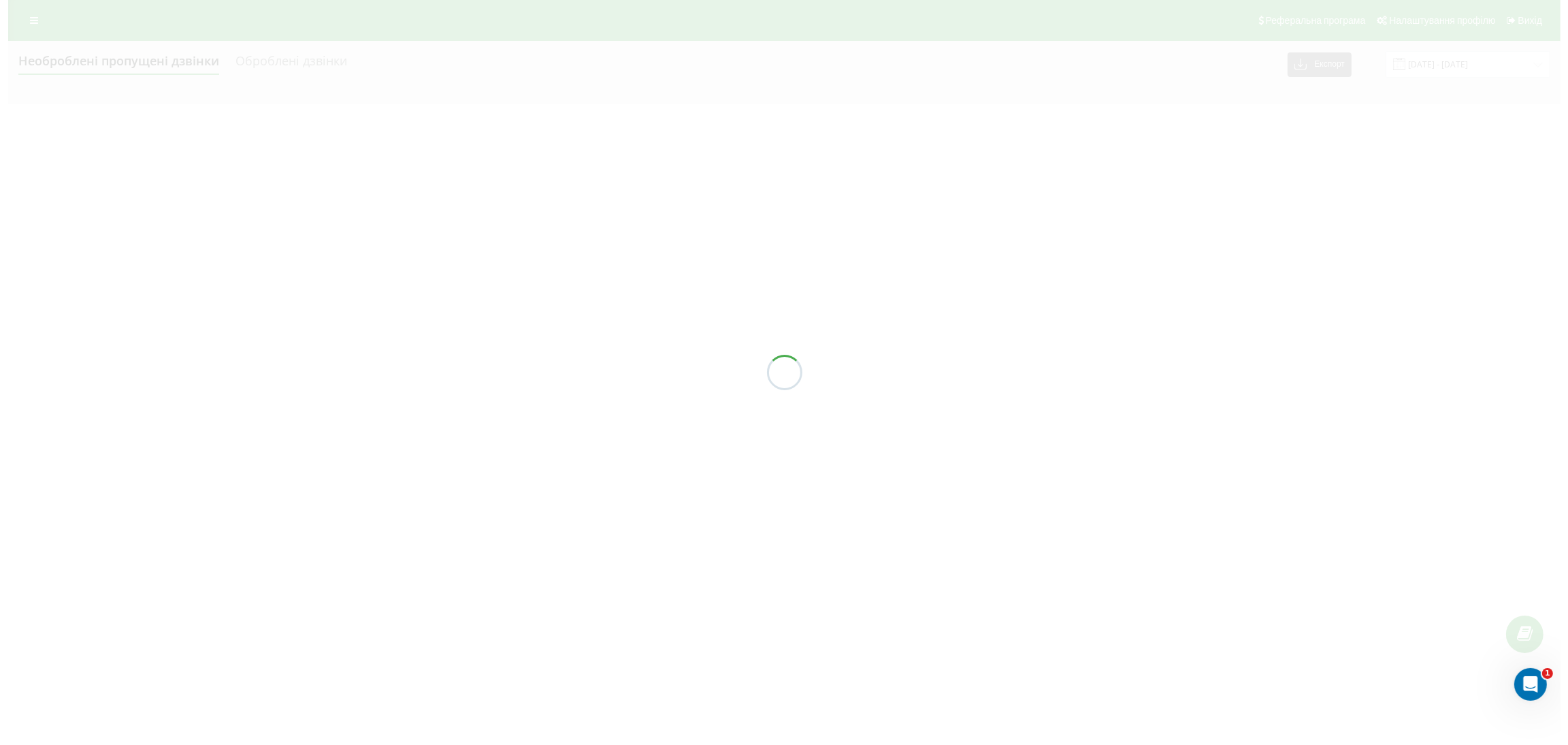
scroll to position [0, 0]
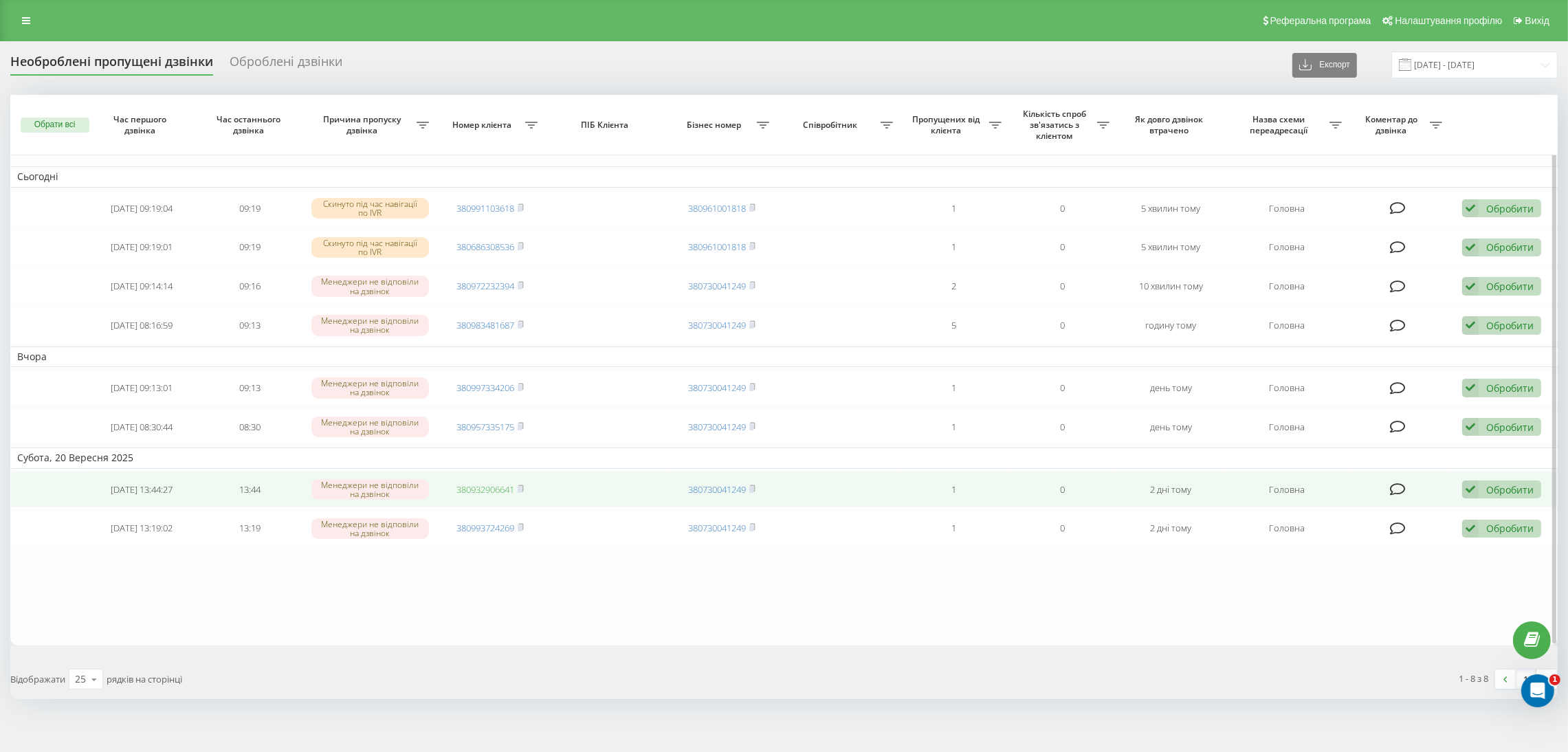
click at [473, 488] on link "380932906641" at bounding box center [486, 489] width 58 height 12
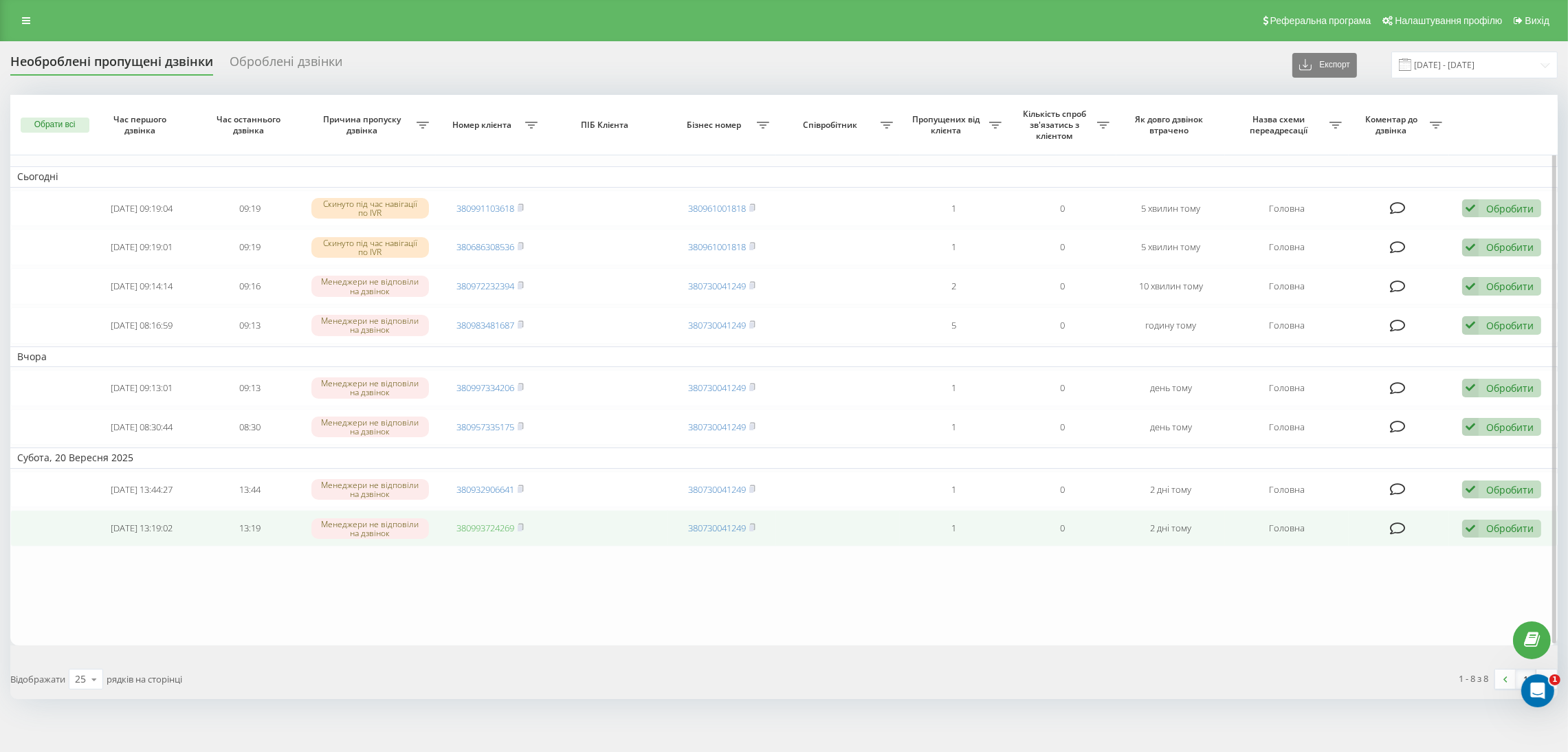
click at [500, 530] on link "380993724269" at bounding box center [486, 527] width 58 height 12
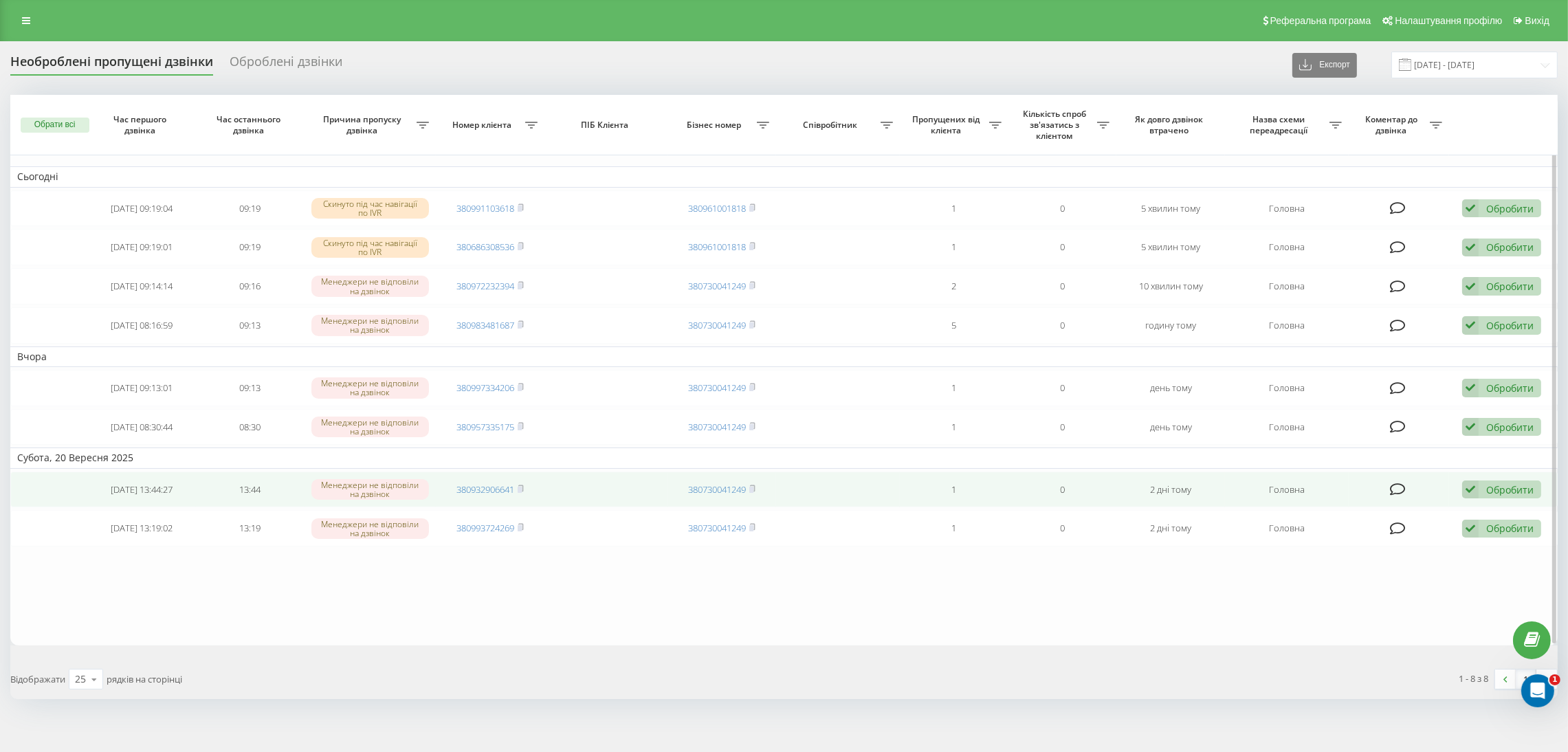
drag, startPoint x: 1519, startPoint y: 480, endPoint x: 1511, endPoint y: 492, distance: 14.4
click at [1517, 480] on div "Обробити Не вдалося зв'язатися Зв'язався з клієнтом за допомогою іншого каналу …" at bounding box center [1501, 490] width 79 height 19
click at [1505, 503] on div "Не вдалося зв'язатися" at bounding box center [1412, 511] width 257 height 25
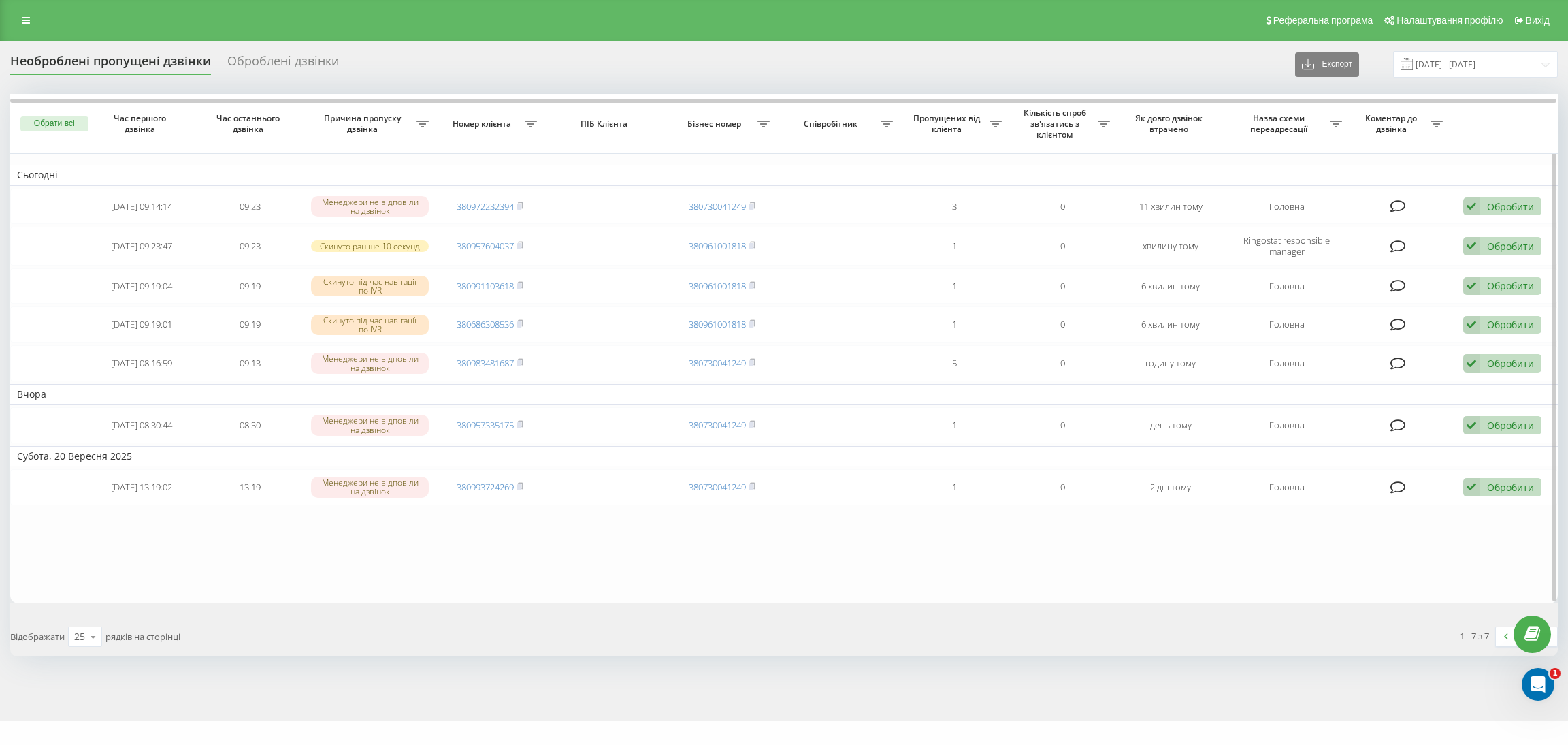
click at [960, 572] on table "Сьогодні 2025-09-22 09:14:14 09:23 Менеджери не відповіли на дзвінок 3809722323…" at bounding box center [784, 348] width 1548 height 509
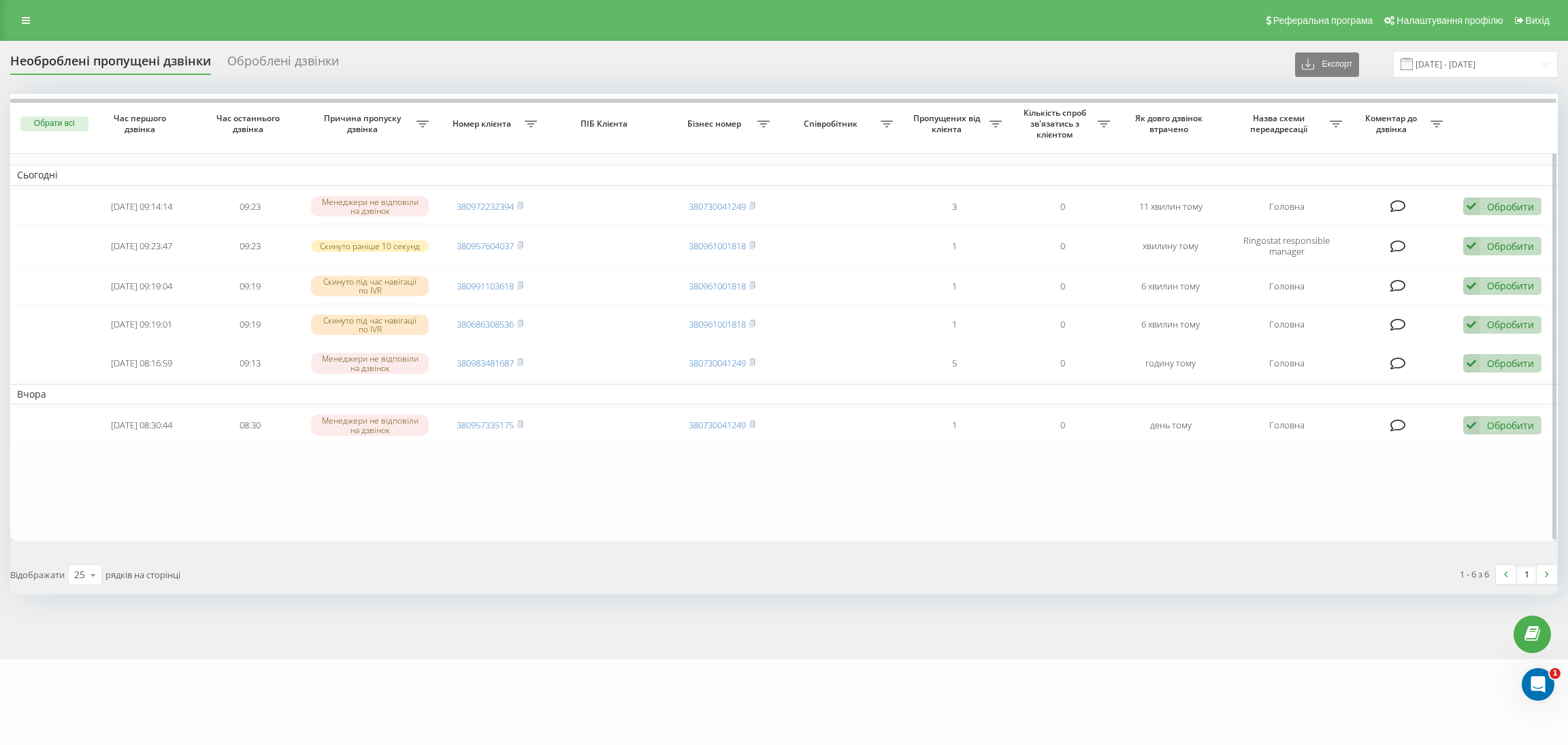
click at [745, 522] on table "Сьогодні 2025-09-22 09:14:14 09:23 Менеджери не відповіли на дзвінок 3809722323…" at bounding box center [784, 317] width 1548 height 447
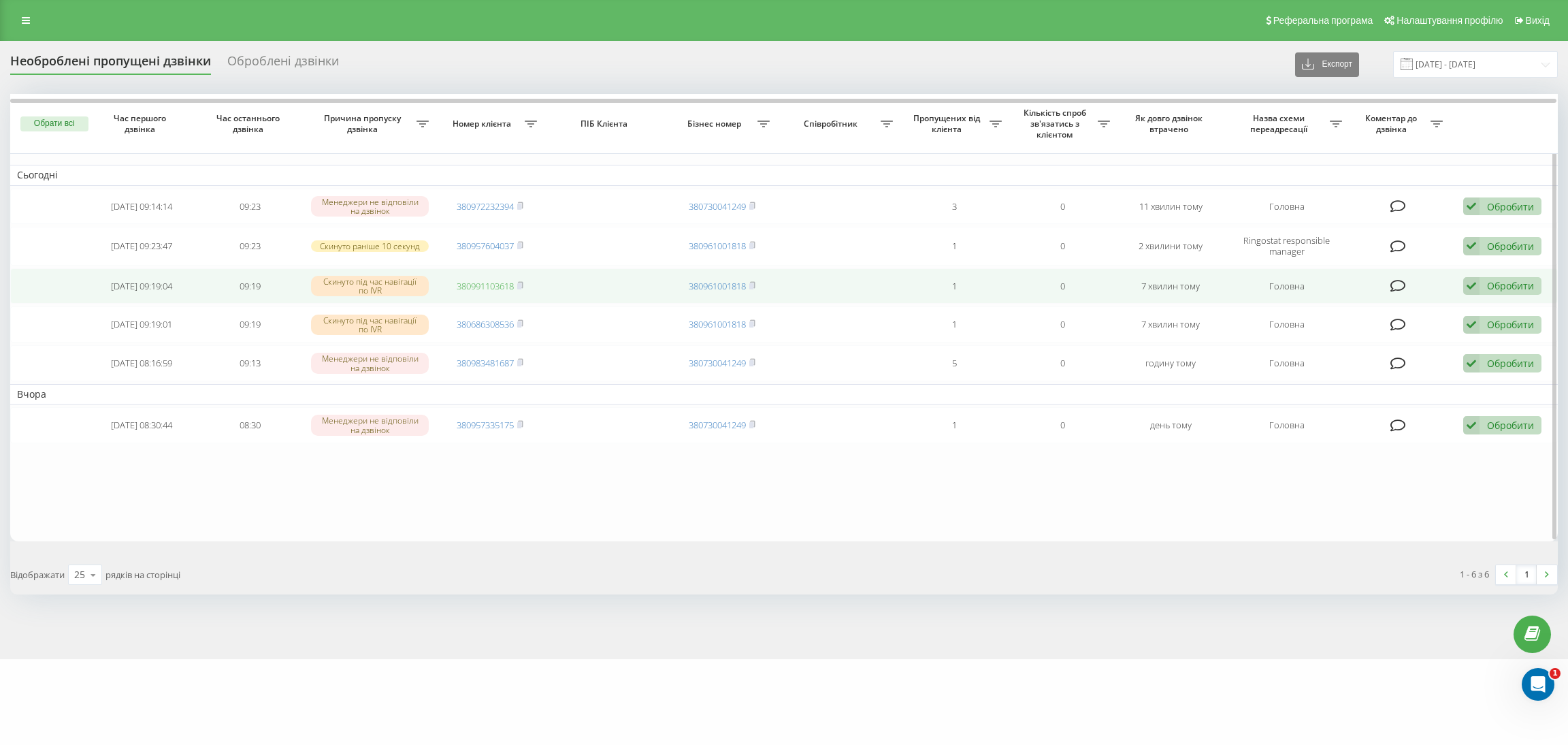
click at [483, 283] on link "380991103618" at bounding box center [485, 285] width 57 height 12
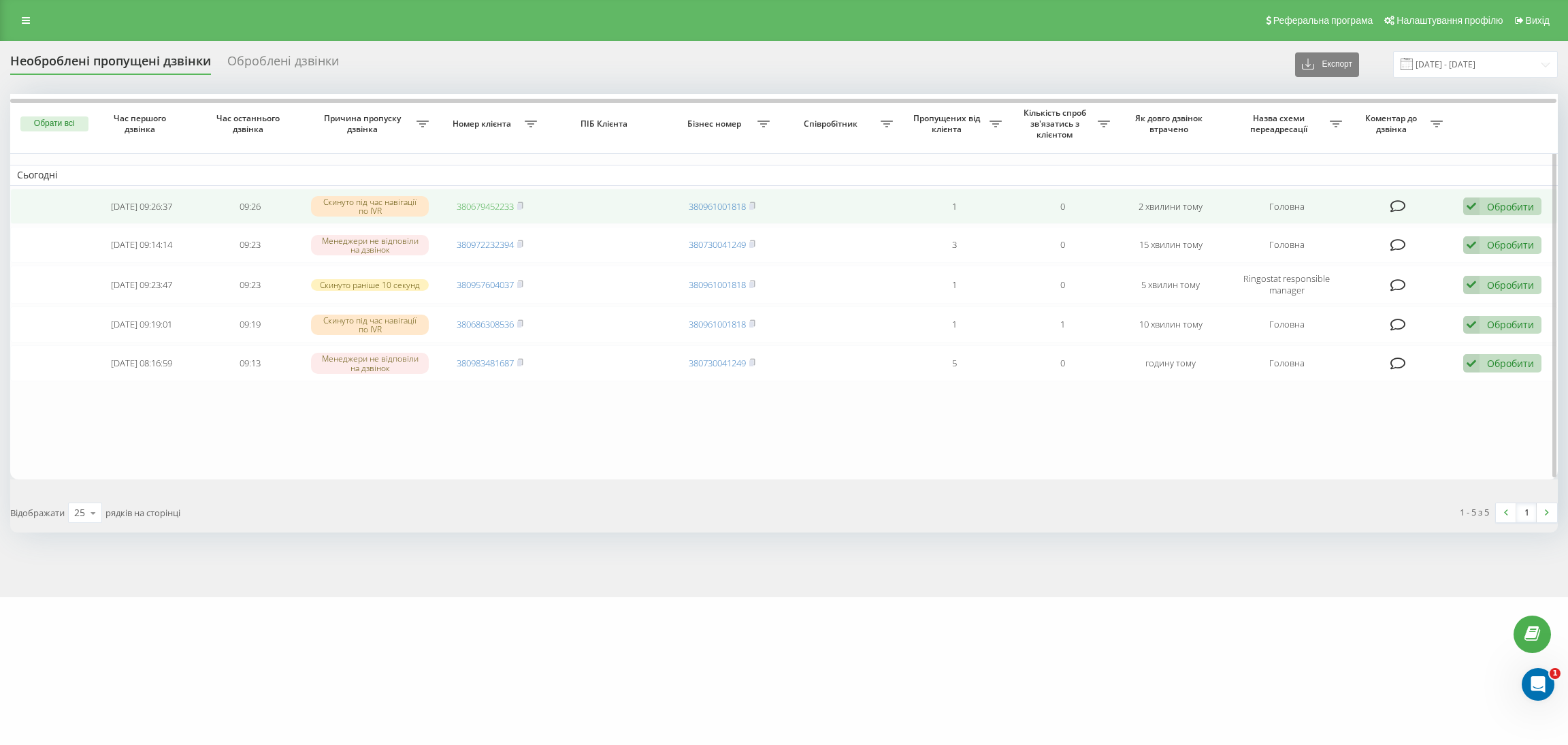
click at [487, 206] on link "380679452233" at bounding box center [485, 206] width 57 height 12
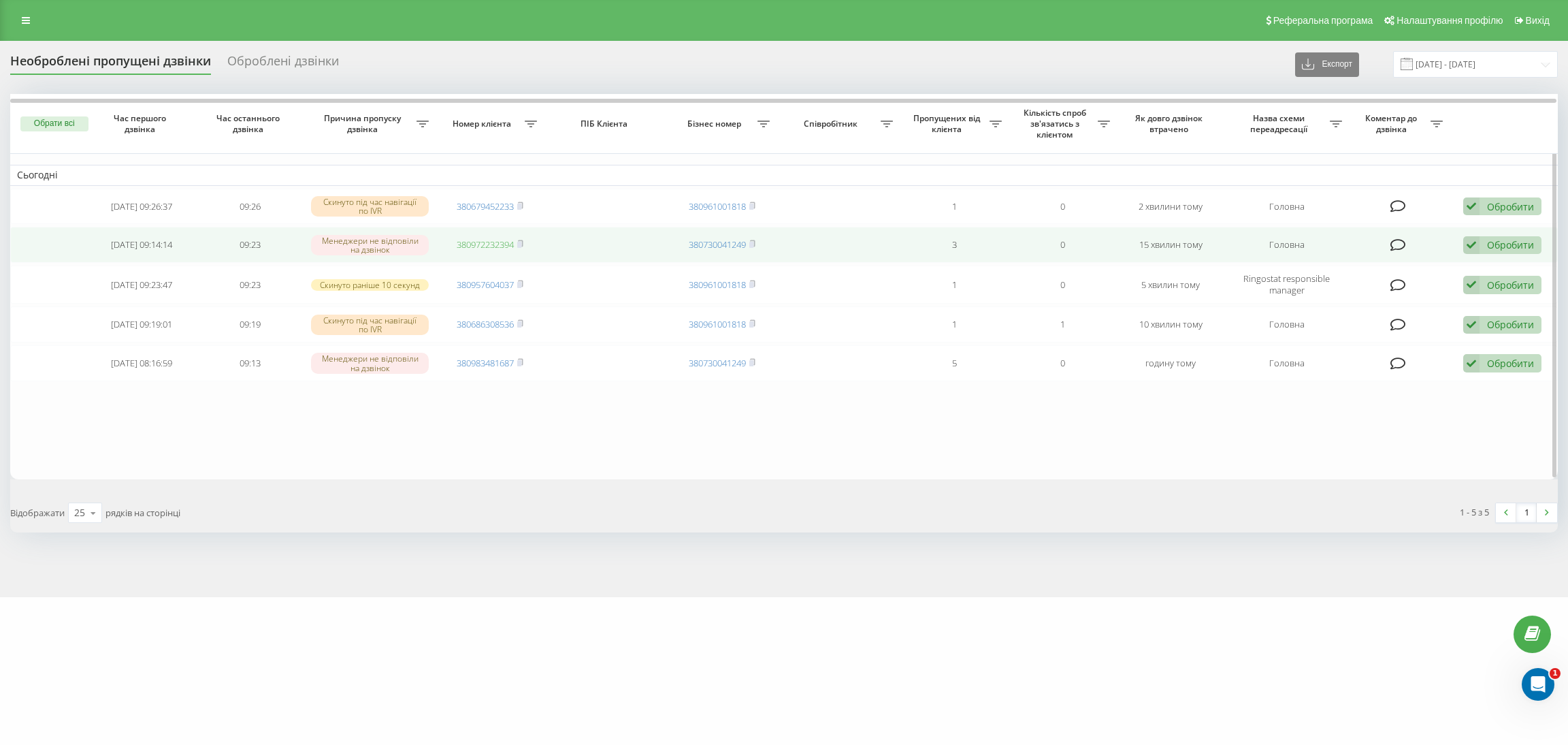
click at [484, 245] on link "380972232394" at bounding box center [485, 244] width 57 height 12
